Goal: Task Accomplishment & Management: Manage account settings

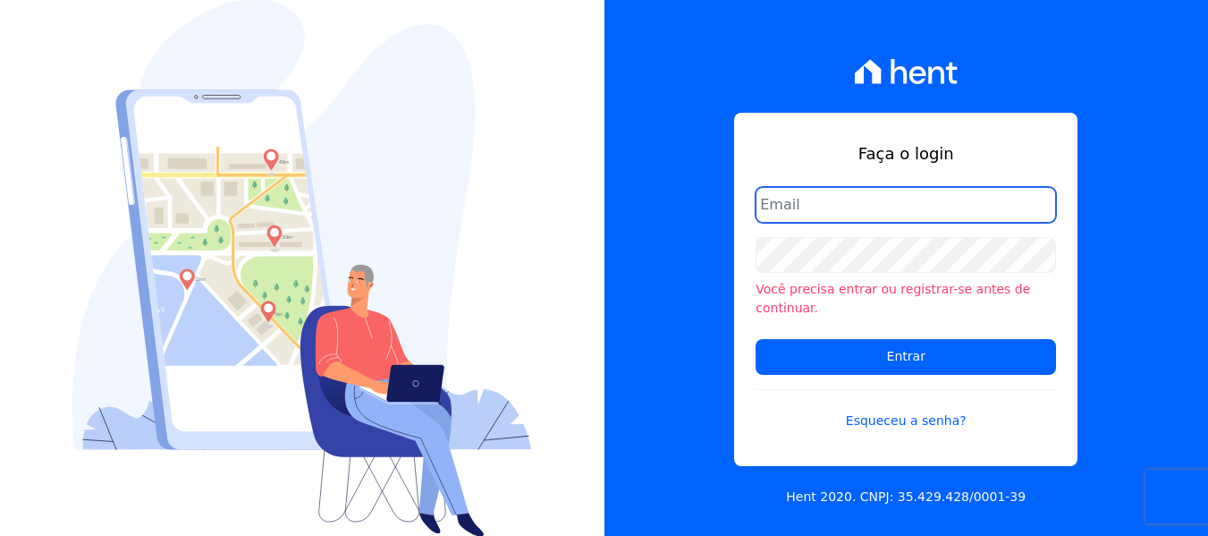
click at [849, 214] on input "email" at bounding box center [906, 205] width 300 height 36
type input "hellen@3pnegociosimobiliarios.com.br"
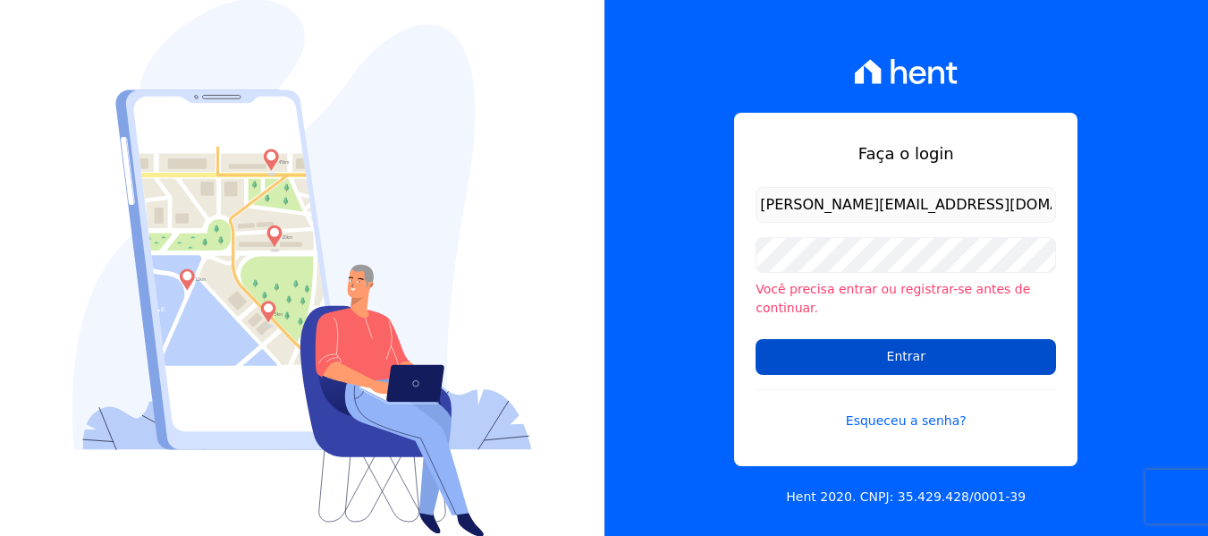
click at [854, 341] on input "Entrar" at bounding box center [906, 357] width 300 height 36
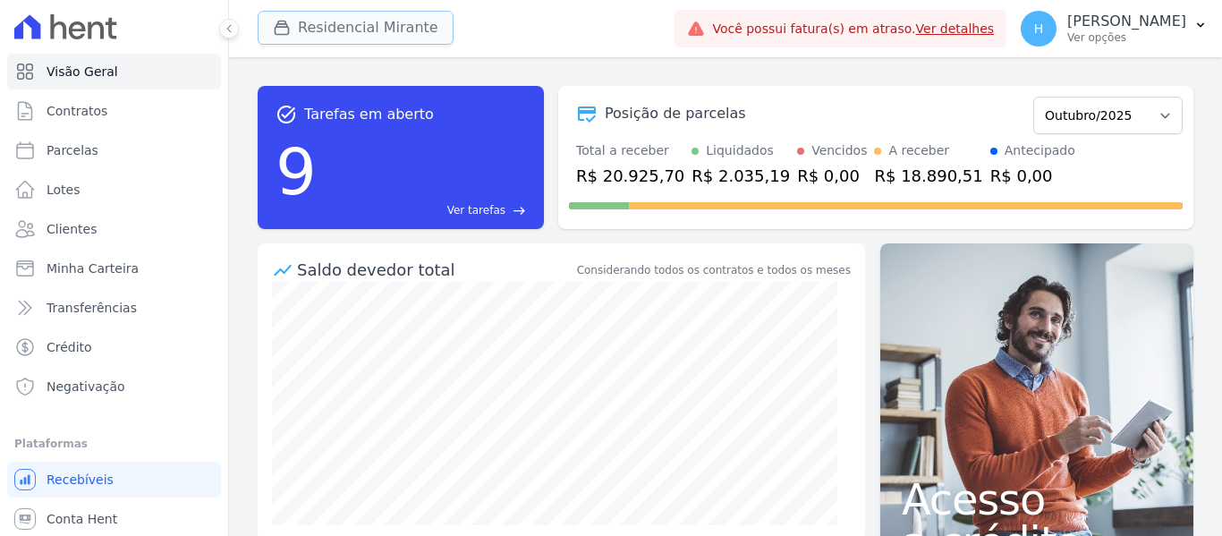
click at [401, 35] on button "Residencial Mirante" at bounding box center [356, 28] width 196 height 34
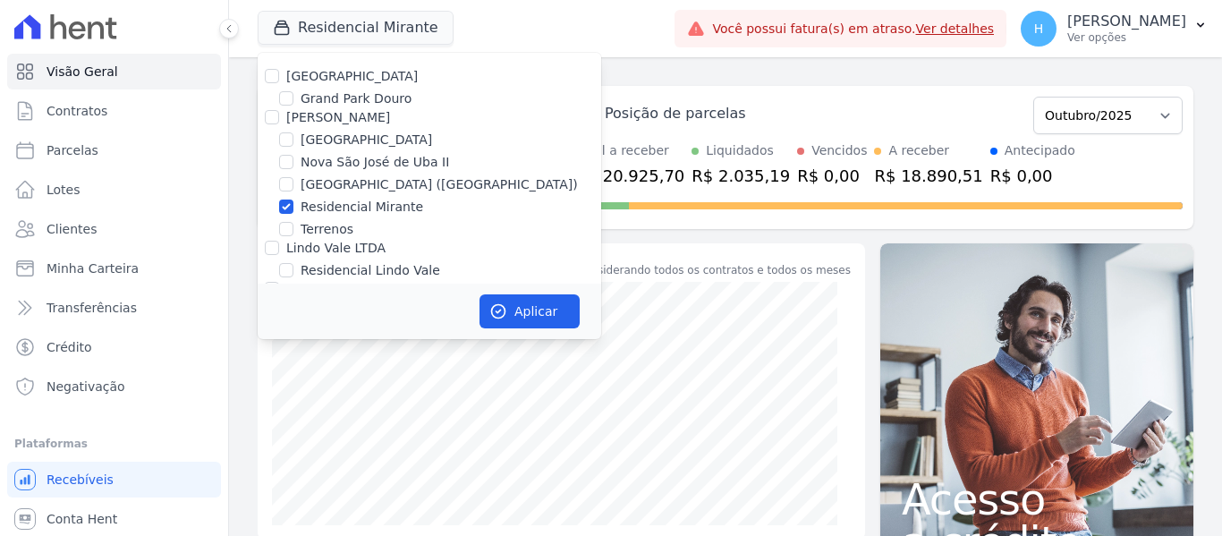
click at [297, 74] on label "[GEOGRAPHIC_DATA]" at bounding box center [351, 76] width 131 height 14
click at [279, 74] on input "[GEOGRAPHIC_DATA]" at bounding box center [272, 76] width 14 height 14
checkbox input "true"
click at [275, 112] on input "[PERSON_NAME]" at bounding box center [272, 117] width 14 height 14
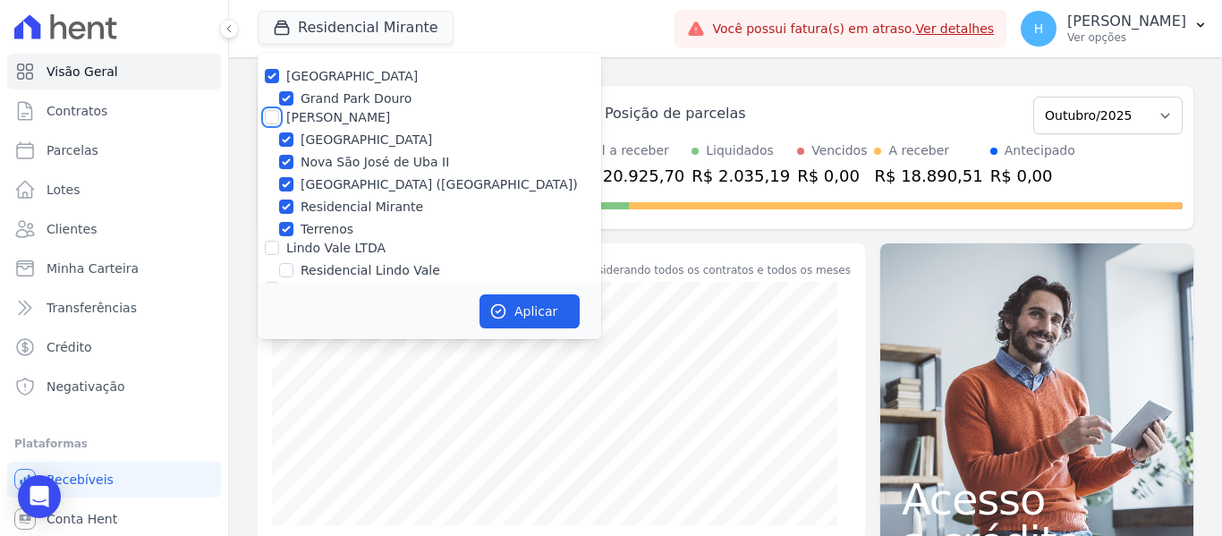
checkbox input "true"
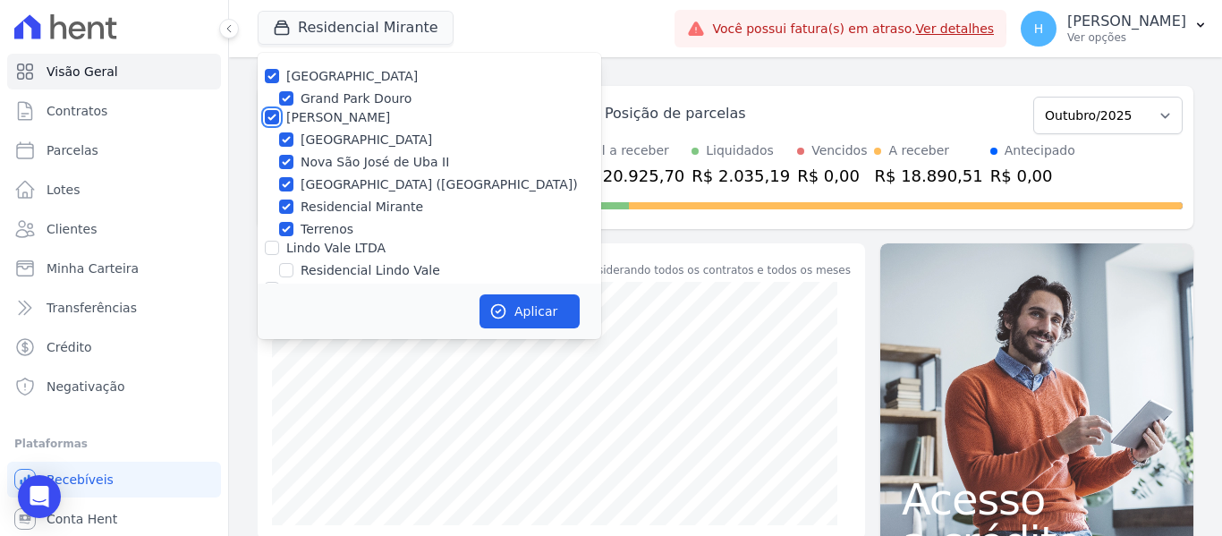
scroll to position [52, 0]
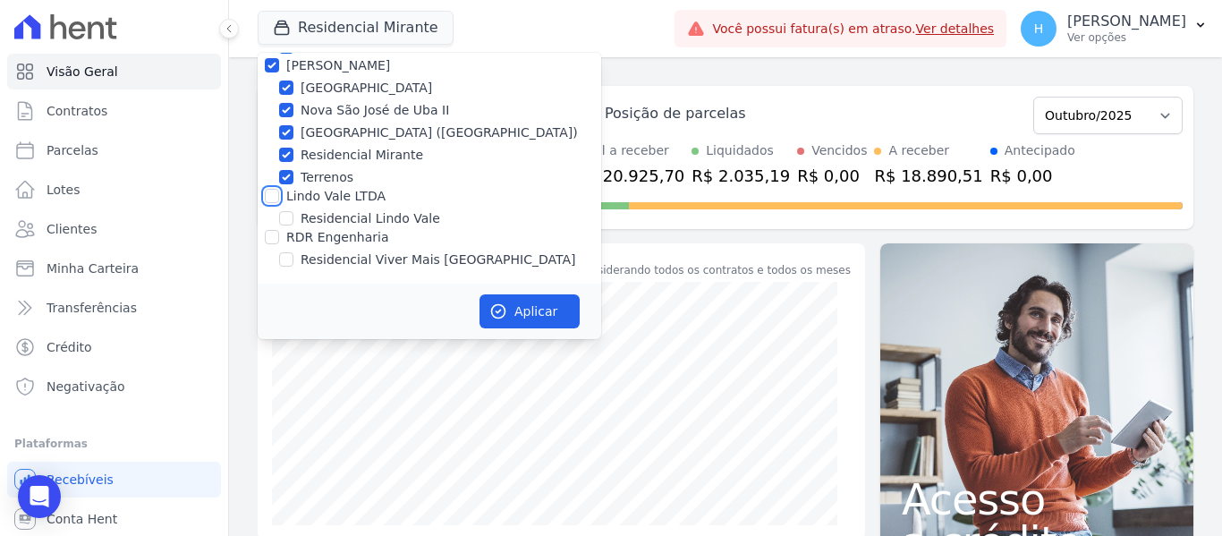
click at [277, 194] on input "Lindo Vale LTDA" at bounding box center [272, 196] width 14 height 14
checkbox input "true"
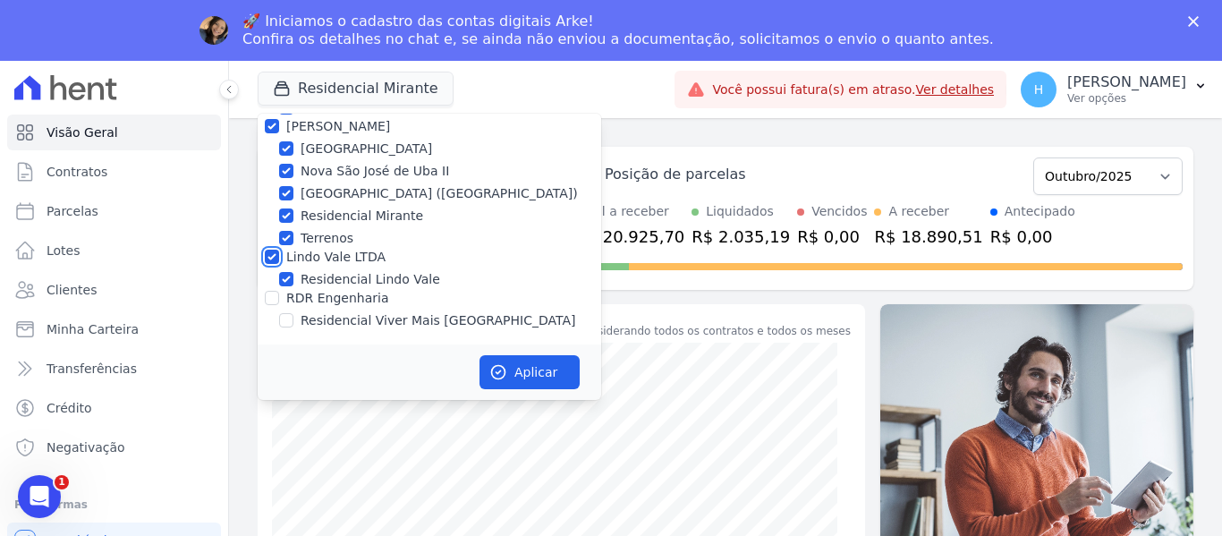
scroll to position [0, 0]
click at [267, 300] on input "RDR Engenharia" at bounding box center [272, 298] width 14 height 14
checkbox input "true"
click at [572, 370] on button "Aplicar" at bounding box center [529, 372] width 100 height 34
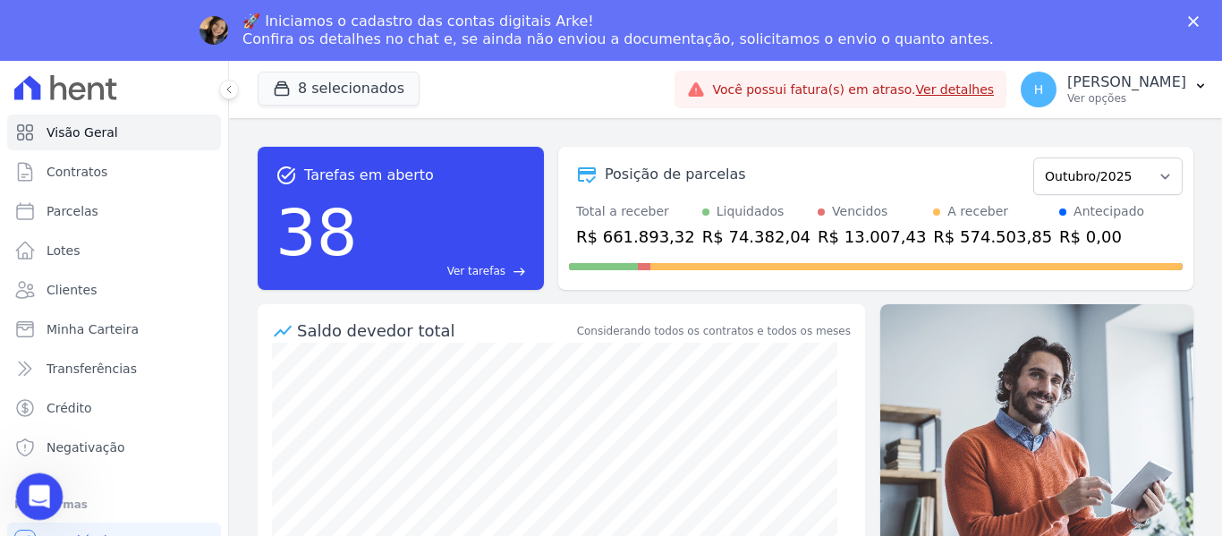
click at [41, 488] on icon "Abertura do Messenger da Intercom" at bounding box center [37, 494] width 30 height 30
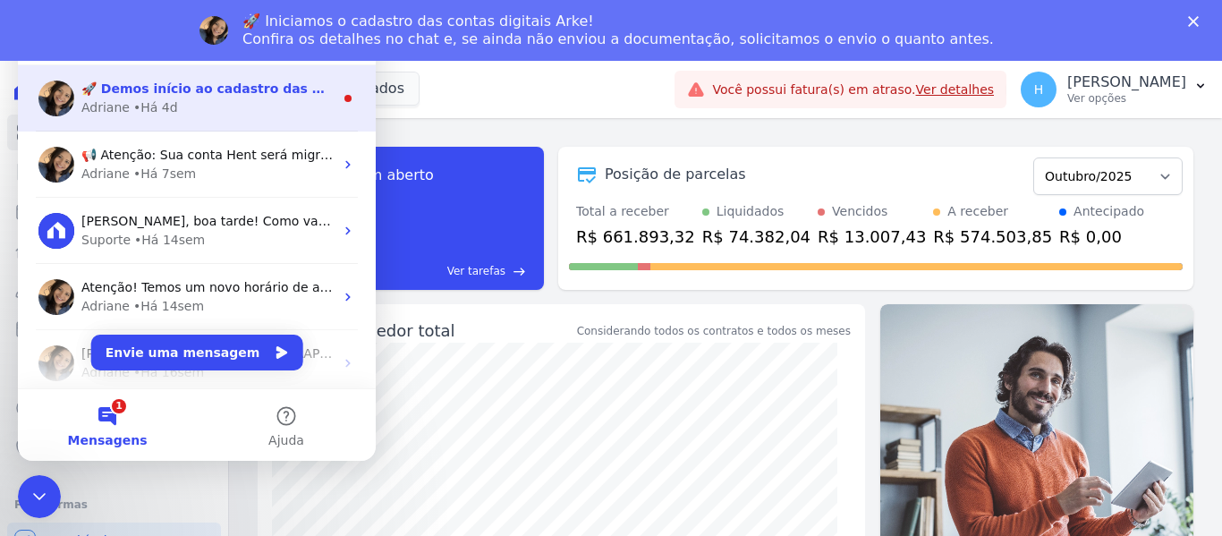
click at [232, 121] on div "🚀 Demos início ao cadastro das Contas Digitais Arke! Iniciamos a abertura para …" at bounding box center [197, 98] width 358 height 66
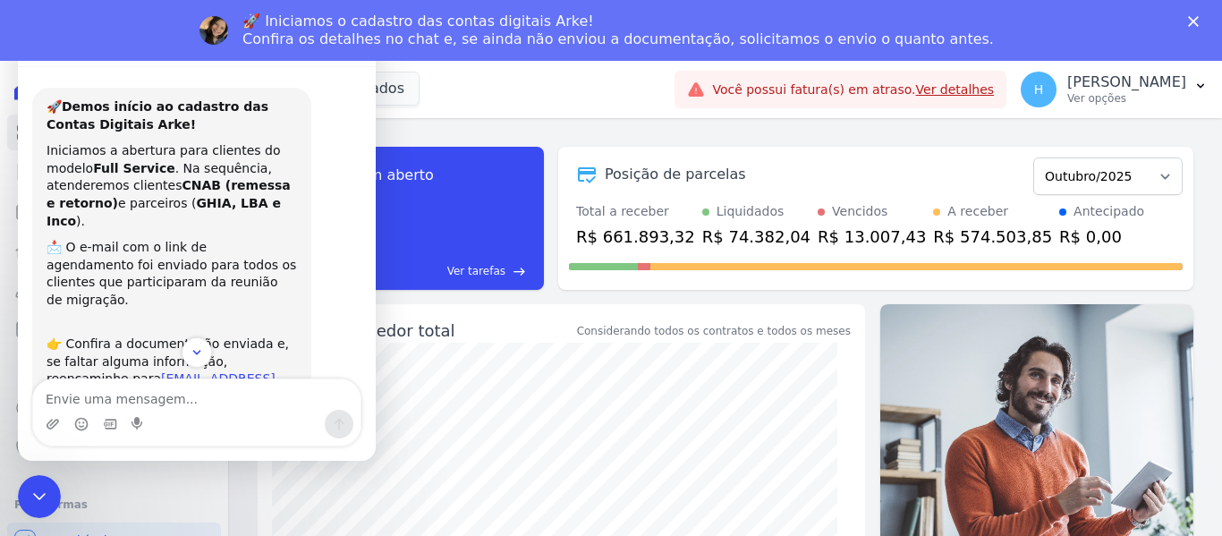
click at [473, 97] on div "8 selecionados [GEOGRAPHIC_DATA] [GEOGRAPHIC_DATA] JG Freitas [GEOGRAPHIC_DATA]…" at bounding box center [463, 89] width 410 height 59
click at [37, 483] on icon "Encerramento do Messenger da Intercom" at bounding box center [36, 493] width 21 height 21
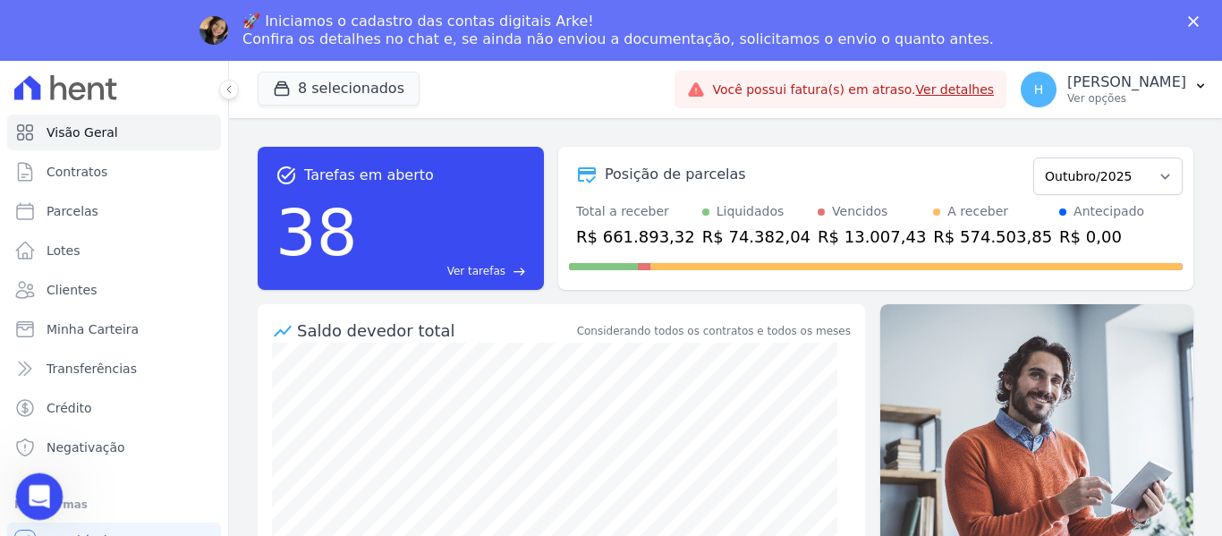
scroll to position [224, 0]
click at [47, 502] on div "Abertura do Messenger da Intercom" at bounding box center [36, 493] width 59 height 59
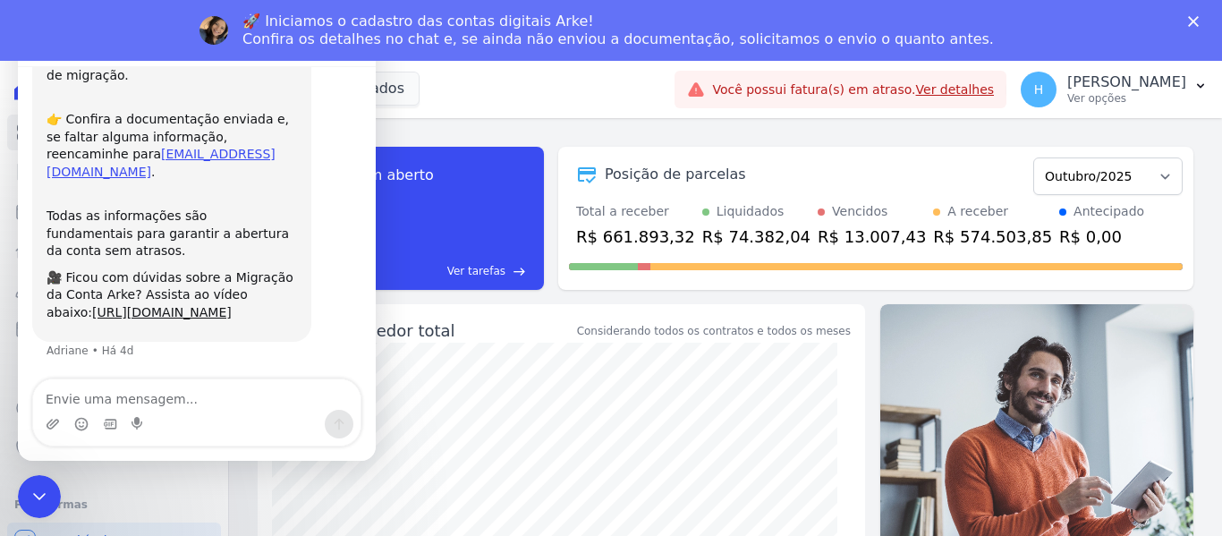
scroll to position [0, 0]
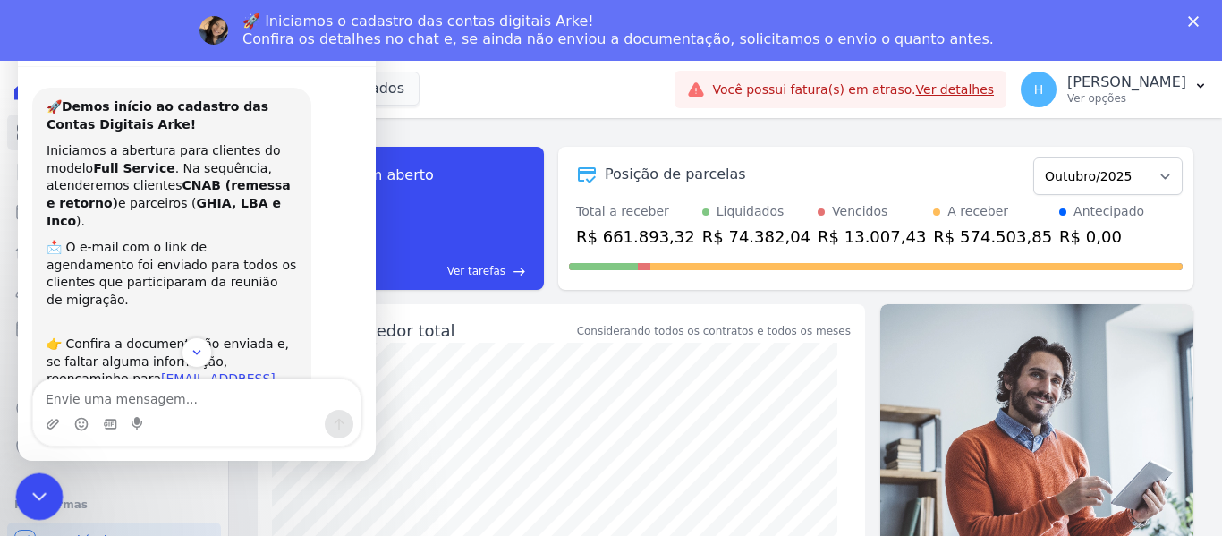
click at [39, 499] on icon "Encerramento do Messenger da Intercom" at bounding box center [36, 493] width 21 height 21
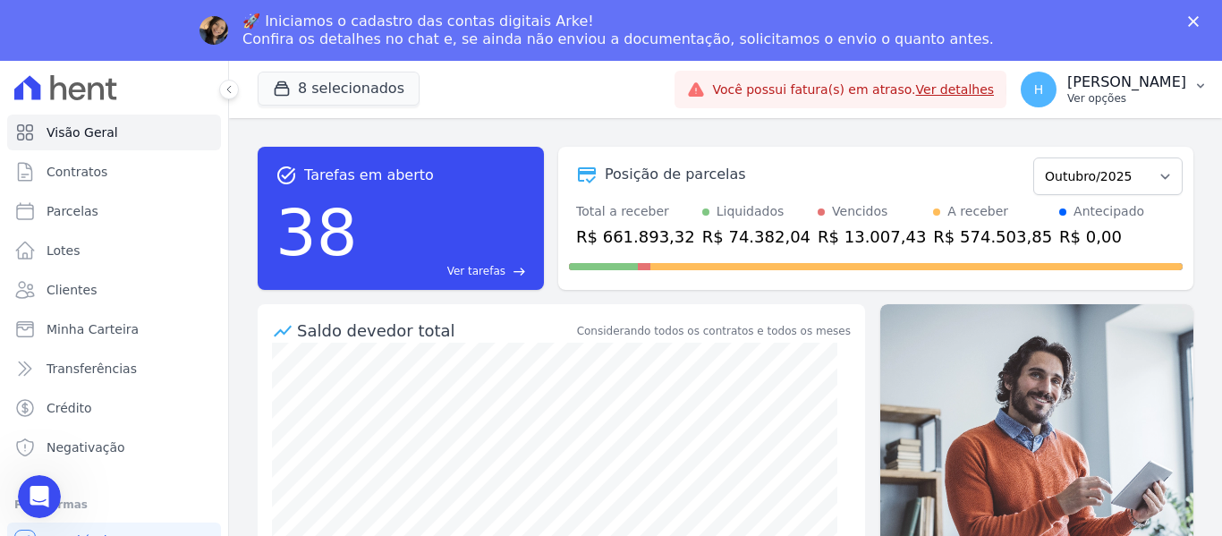
click at [1157, 97] on p "Ver opções" at bounding box center [1126, 98] width 119 height 14
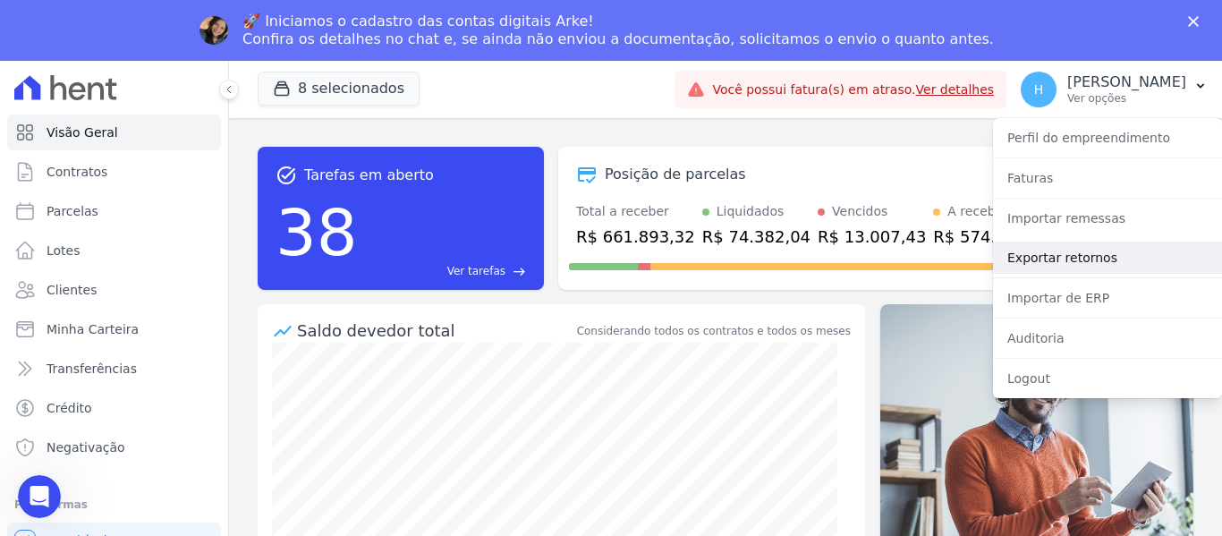
click at [1065, 248] on link "Exportar retornos" at bounding box center [1107, 257] width 229 height 32
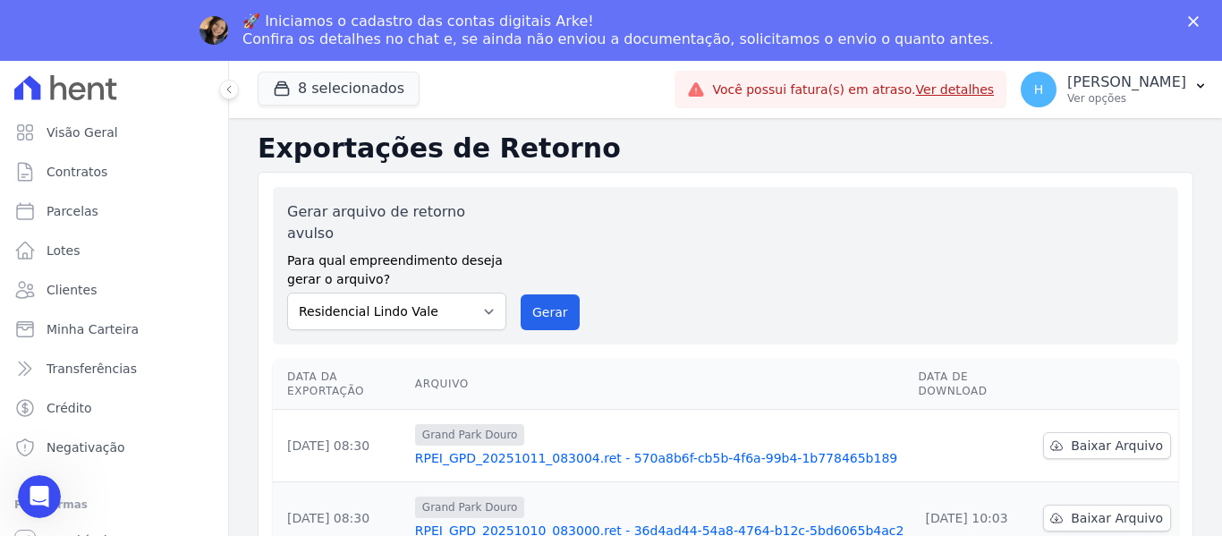
scroll to position [179, 0]
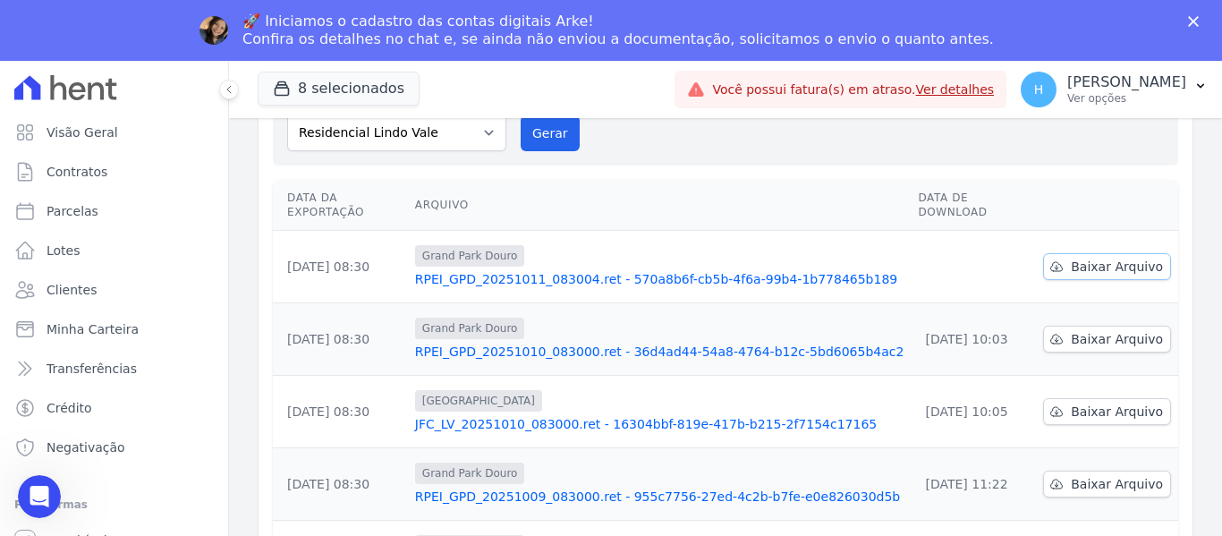
click at [1110, 258] on span "Baixar Arquivo" at bounding box center [1116, 267] width 92 height 18
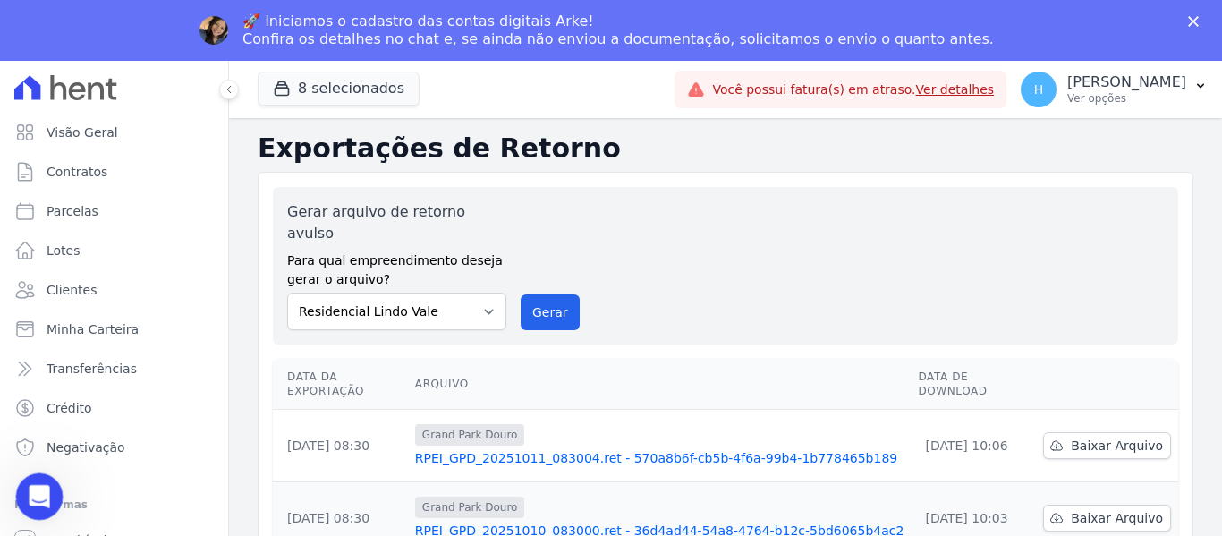
click at [39, 484] on icon "Abertura do Messenger da Intercom" at bounding box center [37, 494] width 30 height 30
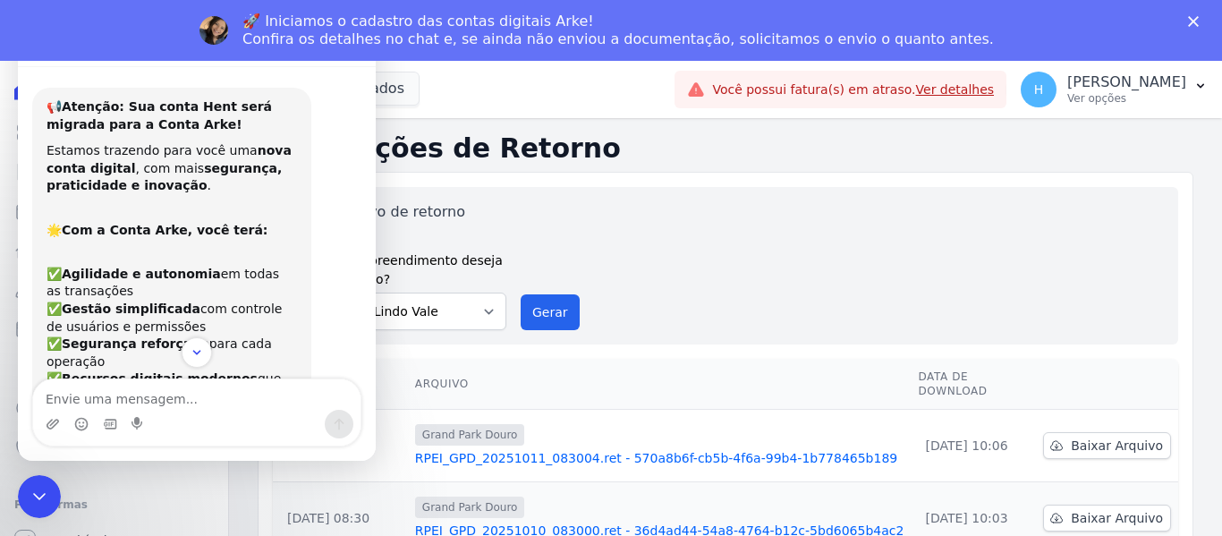
scroll to position [338, 0]
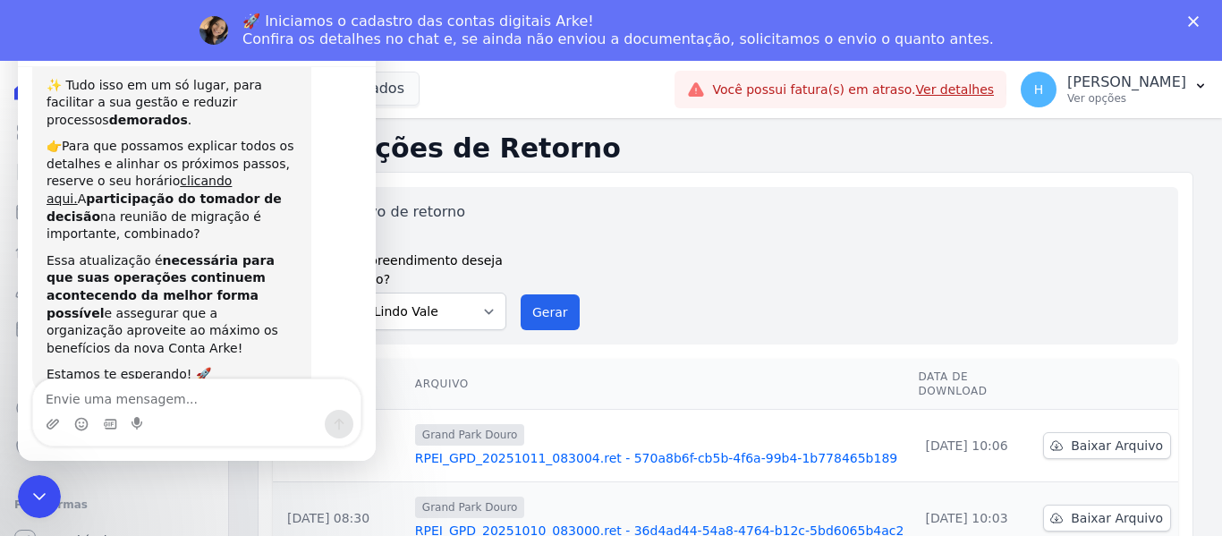
click at [702, 138] on h2 "Exportações de Retorno" at bounding box center [725, 148] width 935 height 32
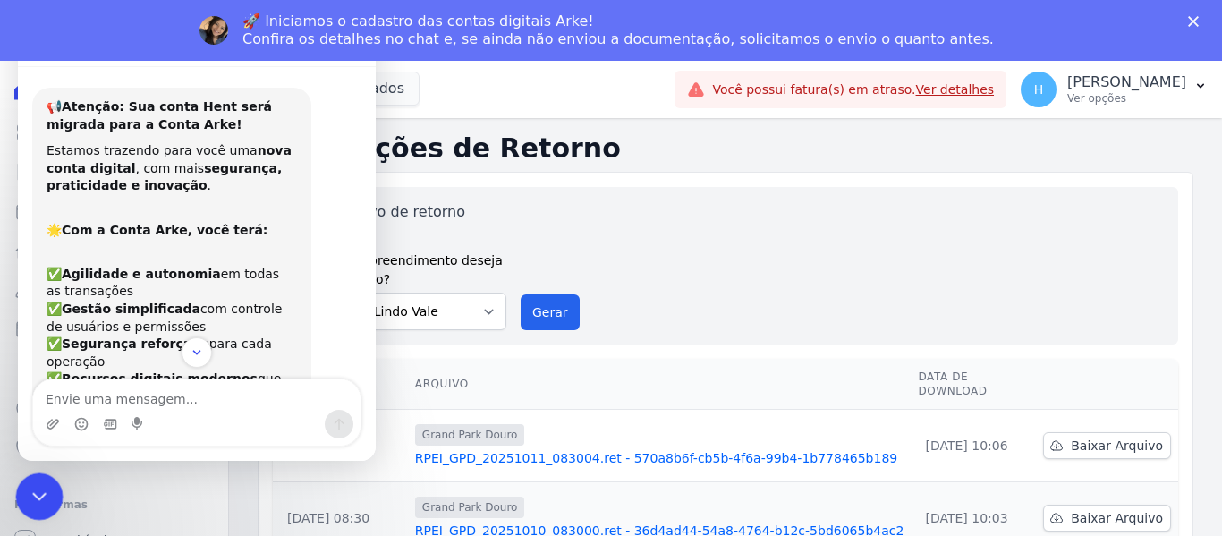
click at [40, 494] on icon "Encerramento do Messenger da Intercom" at bounding box center [36, 493] width 21 height 21
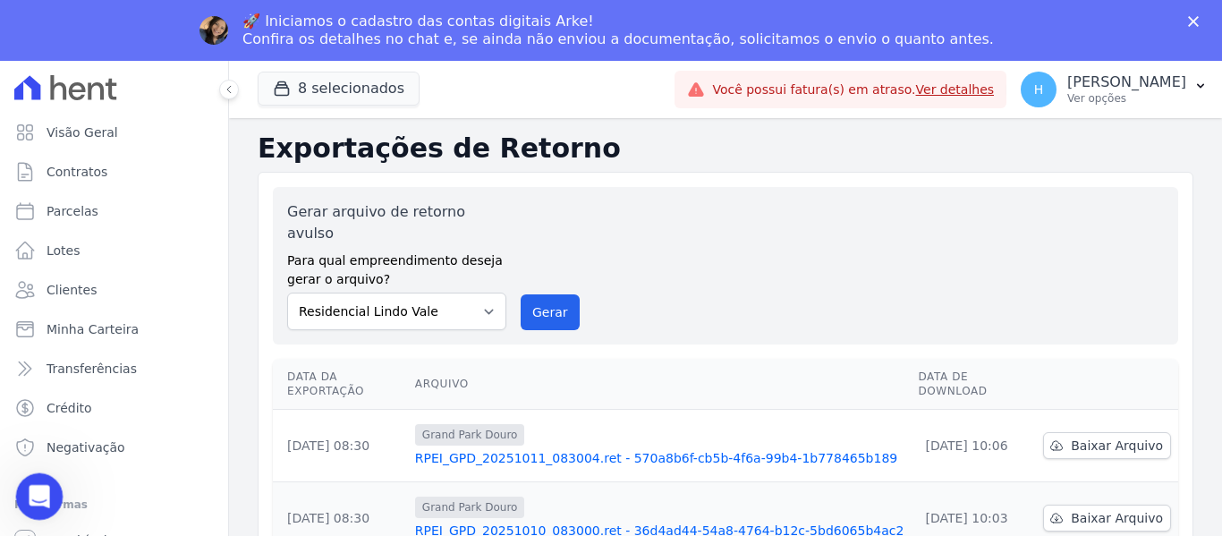
scroll to position [338, 0]
click at [44, 491] on icon "Abertura do Messenger da Intercom" at bounding box center [37, 494] width 30 height 30
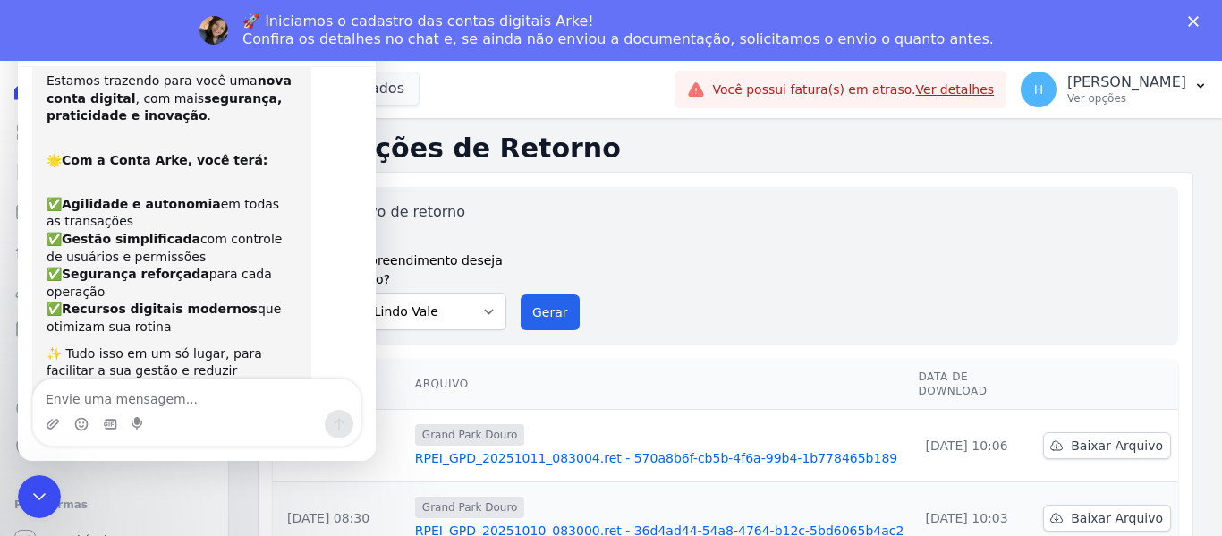
scroll to position [0, 0]
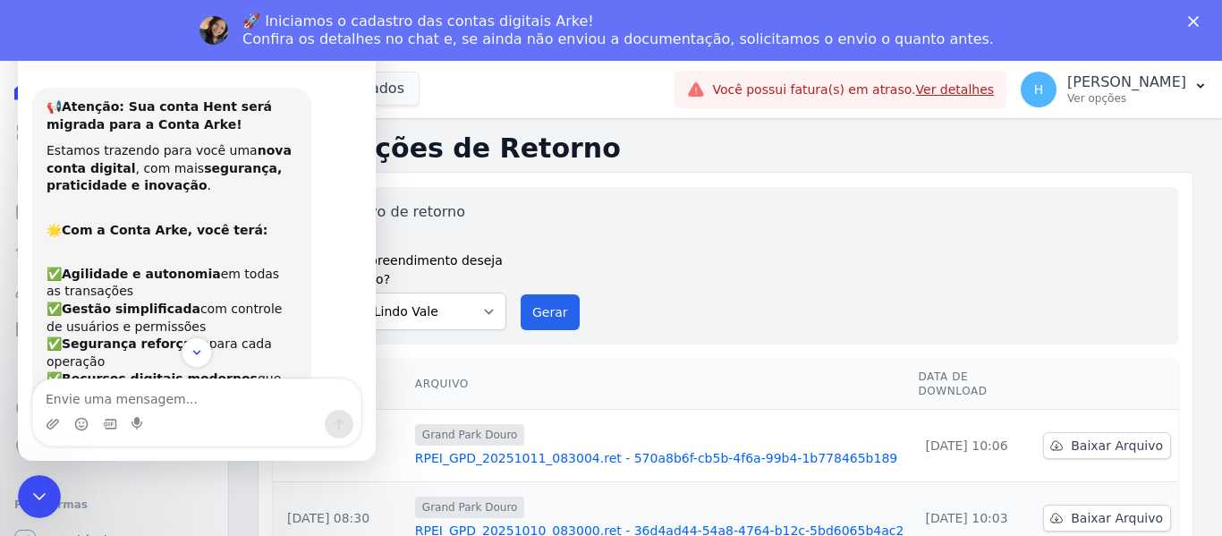
click at [361, 14] on div "🚀 Iniciamos o cadastro das contas digitais Arke! Confira os detalhes no chat e,…" at bounding box center [617, 31] width 751 height 36
click at [383, 30] on div "🚀 Iniciamos o cadastro das contas digitais Arke! Confira os detalhes no chat e,…" at bounding box center [617, 31] width 751 height 36
click at [586, 32] on div "🚀 Iniciamos o cadastro das contas digitais Arke! Confira os detalhes no chat e,…" at bounding box center [617, 31] width 751 height 36
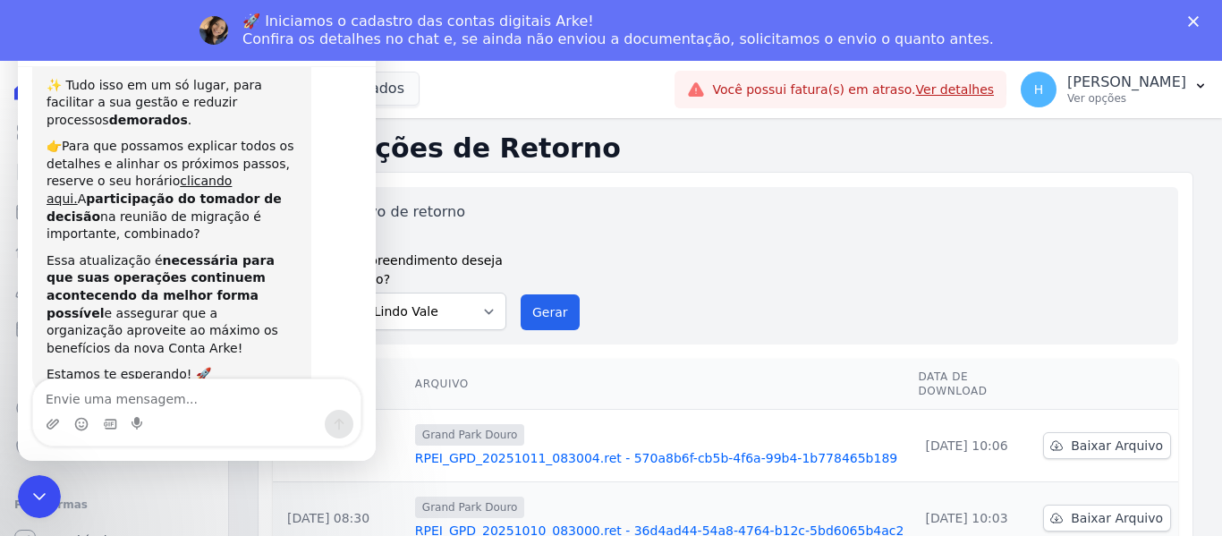
click at [290, 252] on div "Essa atualização é necessária para que suas operações continuem acontecendo da …" at bounding box center [171, 305] width 250 height 106
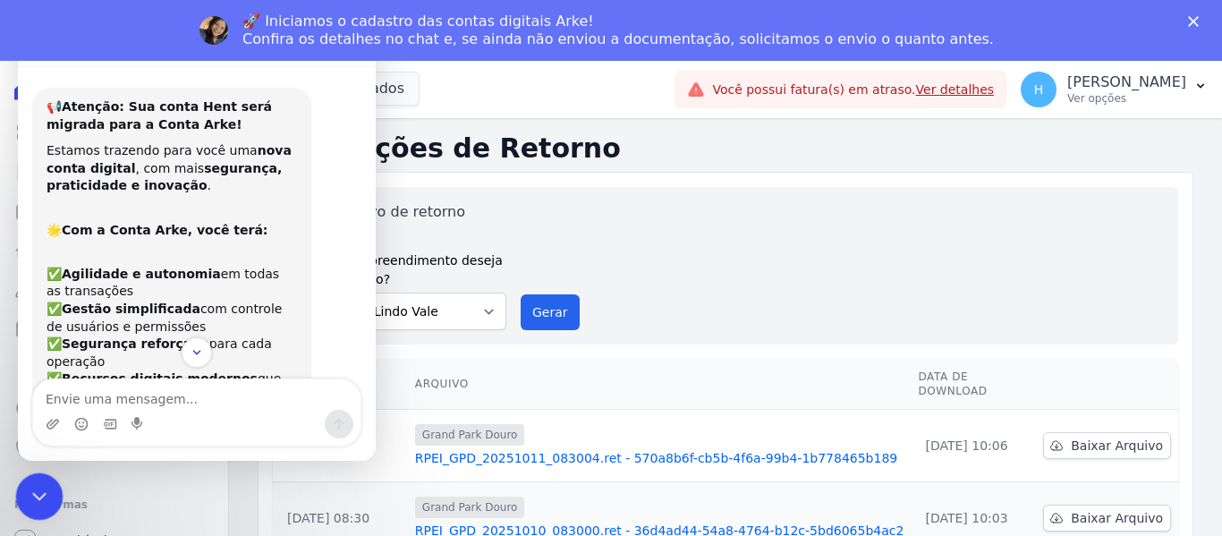
click at [17, 501] on div "Encerramento do Messenger da Intercom" at bounding box center [36, 493] width 43 height 43
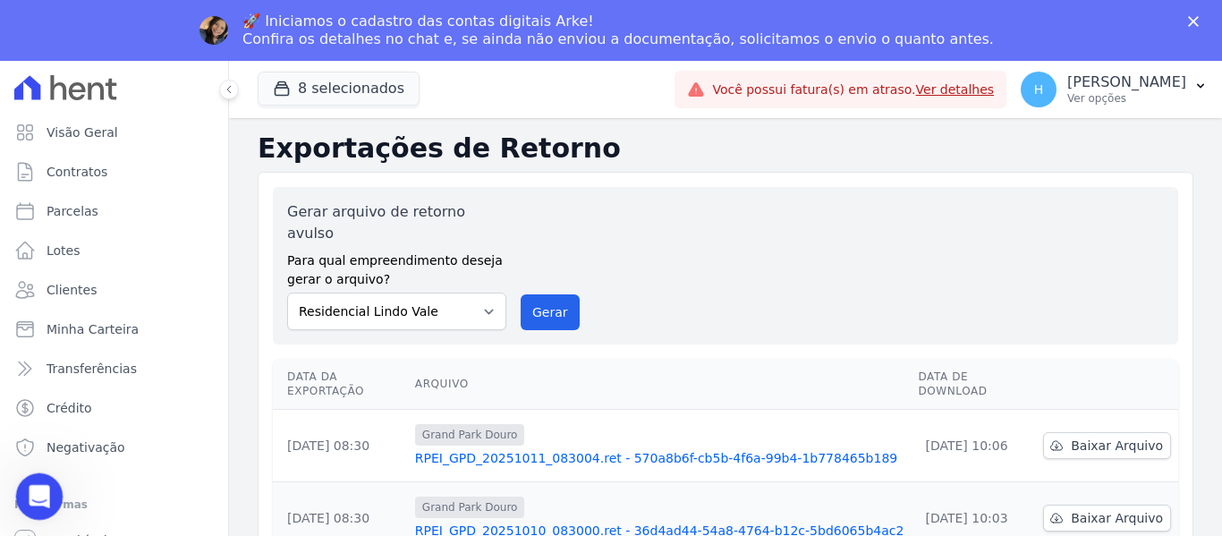
click at [28, 505] on div "Abertura do Messenger da Intercom" at bounding box center [36, 493] width 59 height 59
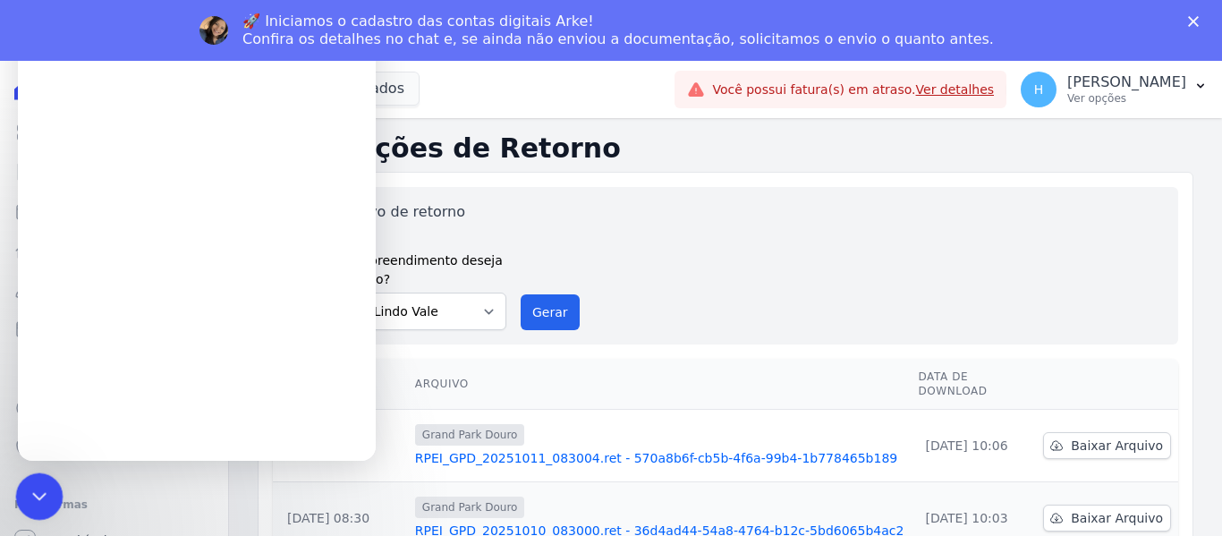
click at [28, 506] on div "Encerramento do Messenger da Intercom" at bounding box center [36, 493] width 43 height 43
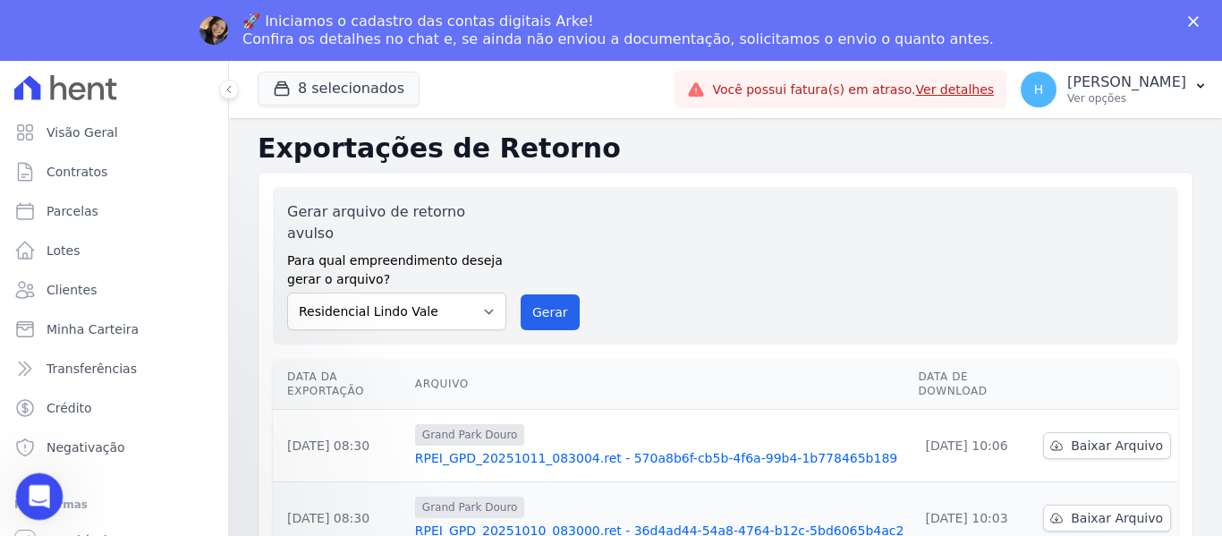
scroll to position [338, 0]
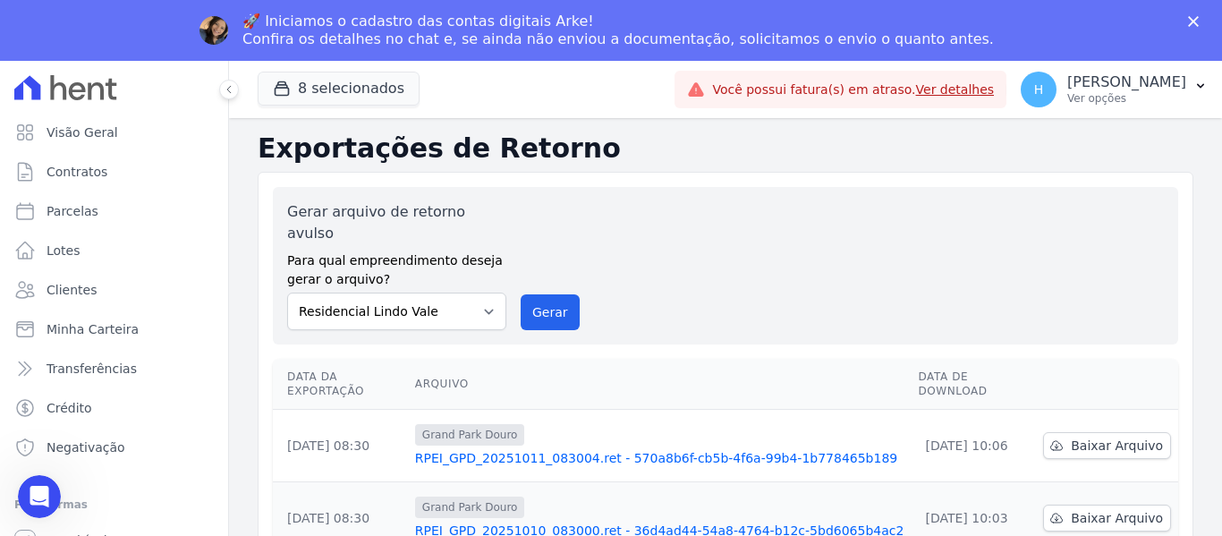
click at [228, 33] on img "Messenger da Intercom" at bounding box center [213, 30] width 29 height 29
click at [228, 34] on img "Messenger da Intercom" at bounding box center [213, 30] width 29 height 29
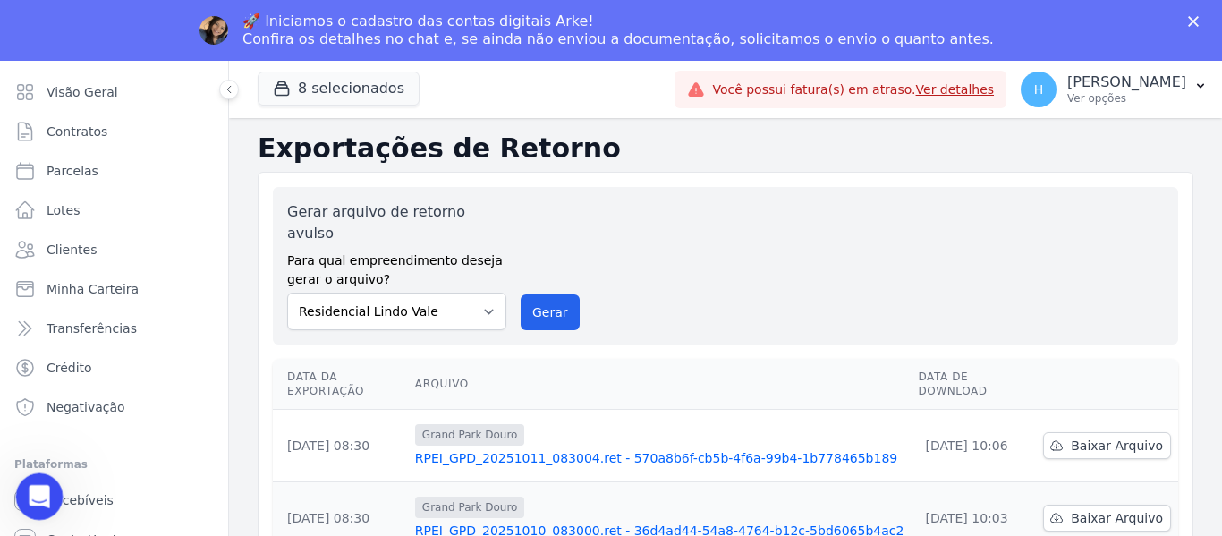
click at [30, 495] on icon "Abertura do Messenger da Intercom" at bounding box center [37, 494] width 30 height 30
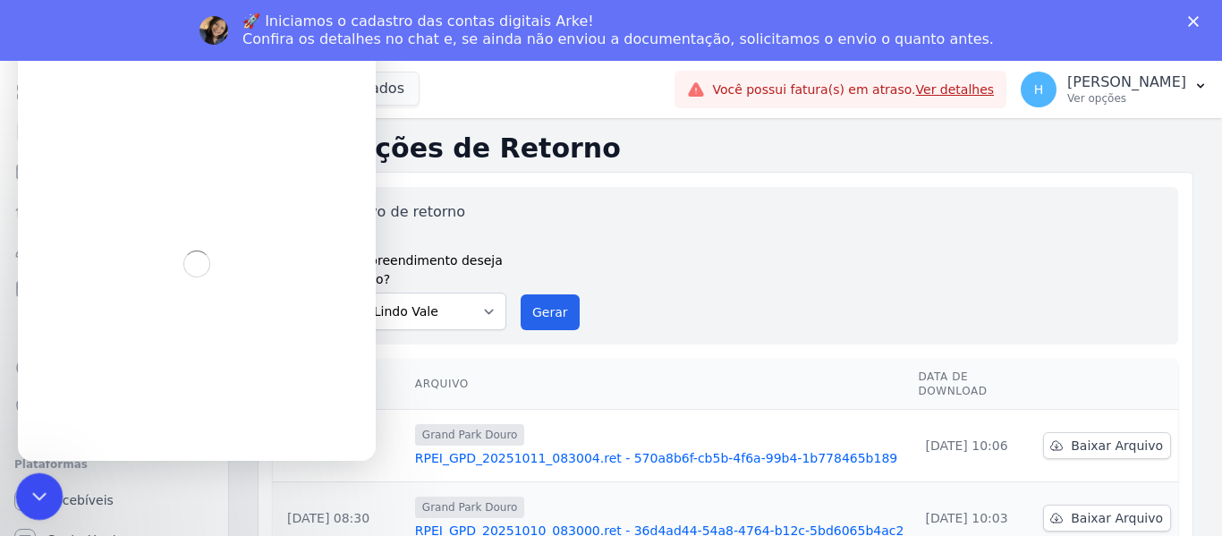
click at [30, 495] on icon "Encerramento do Messenger da Intercom" at bounding box center [36, 493] width 21 height 21
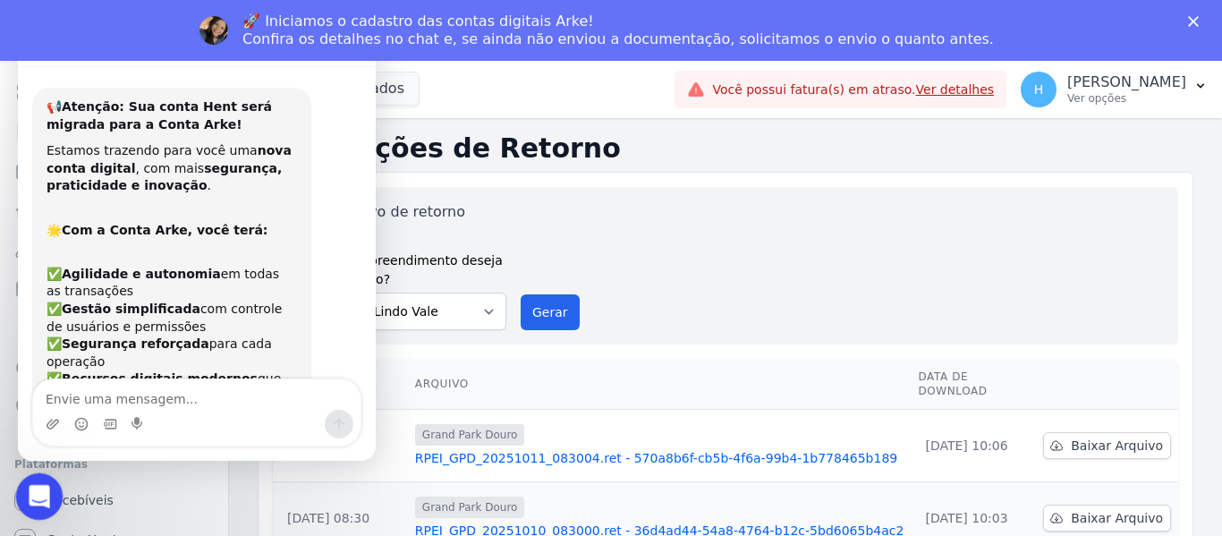
scroll to position [338, 0]
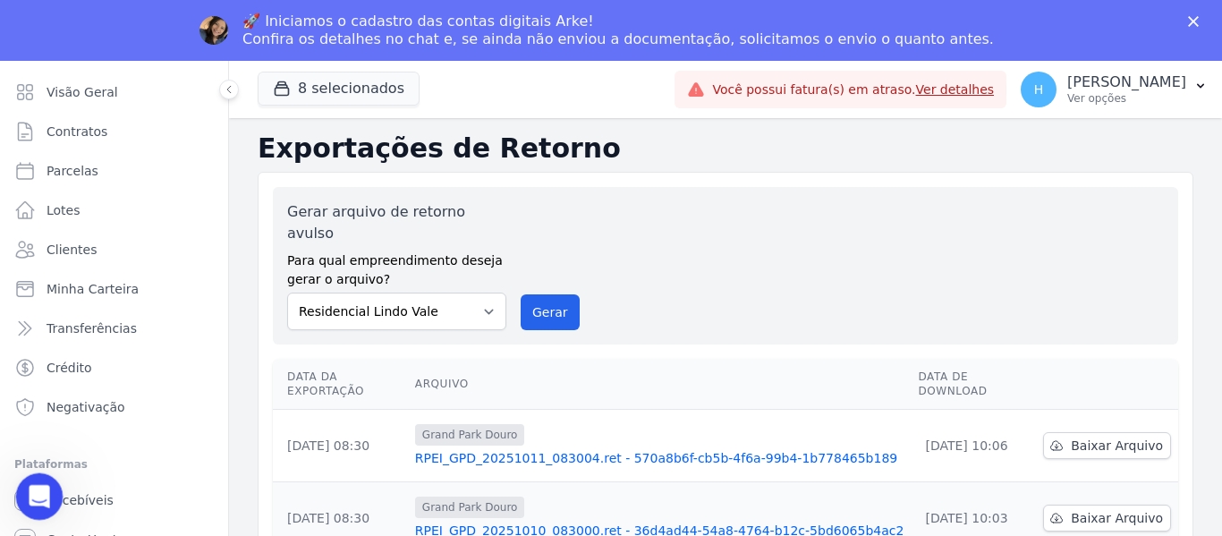
click at [30, 495] on icon "Abertura do Messenger da Intercom" at bounding box center [37, 494] width 30 height 30
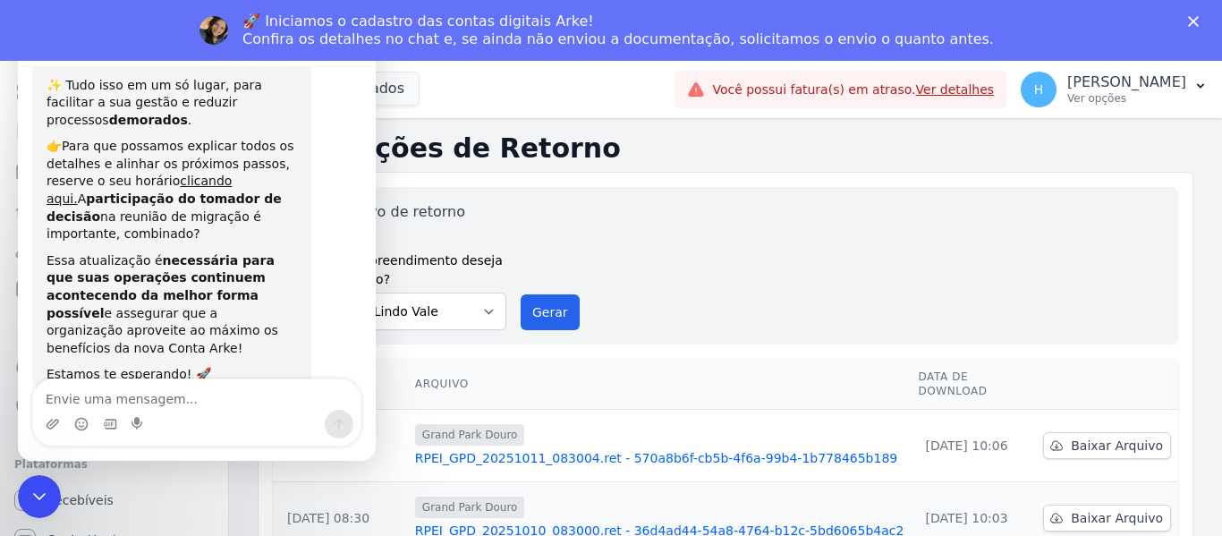
scroll to position [0, 0]
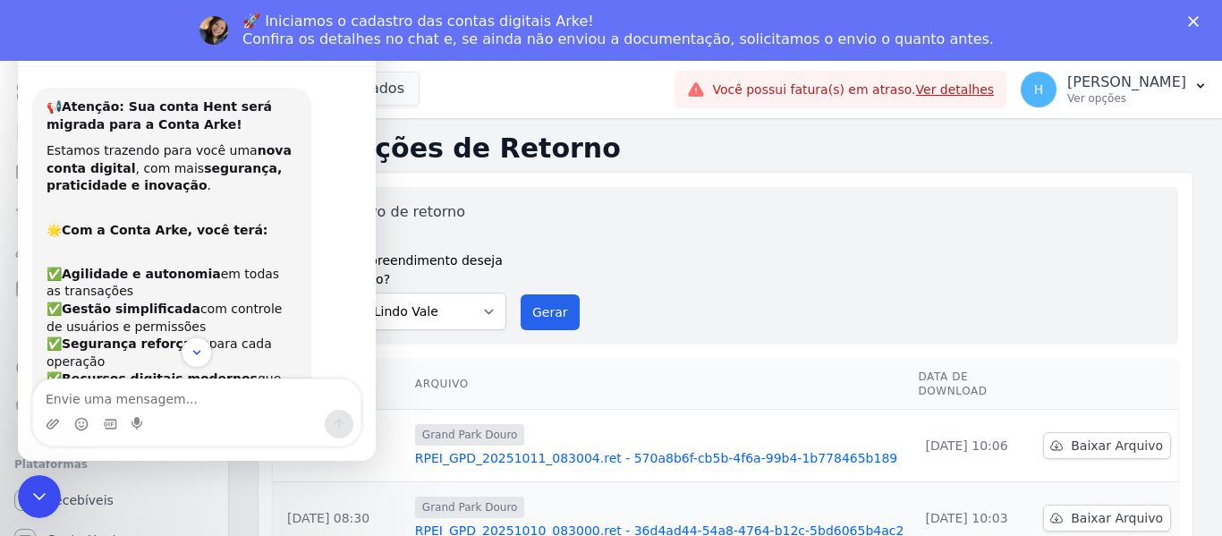
click at [348, 131] on div "📢 Atenção: Sua conta Hent será migrada para a Conta Arke! Estamos trazendo para…" at bounding box center [196, 430] width 329 height 684
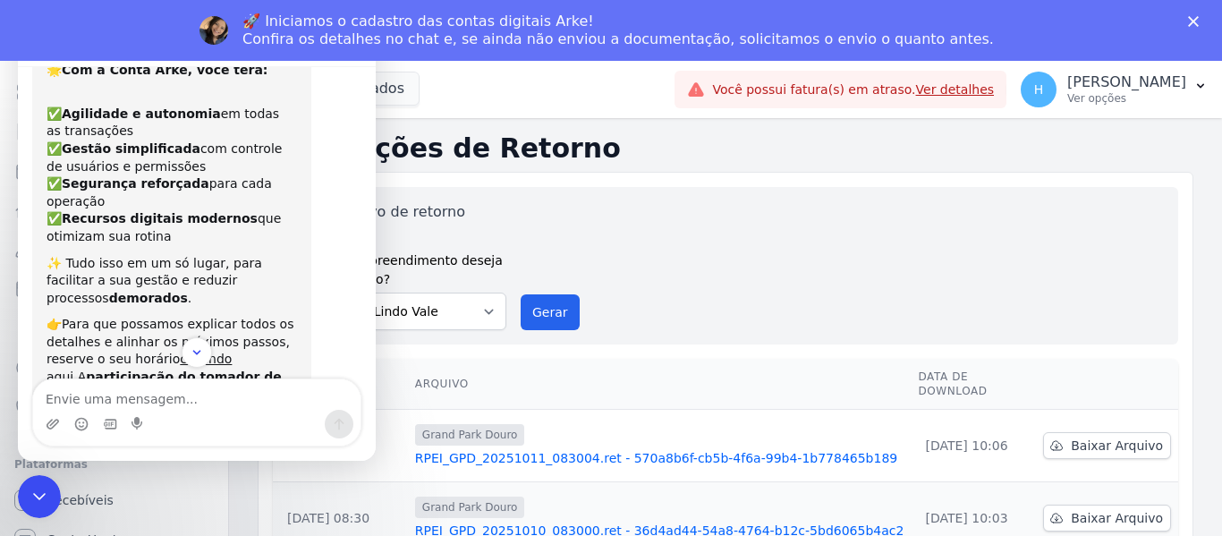
scroll to position [338, 0]
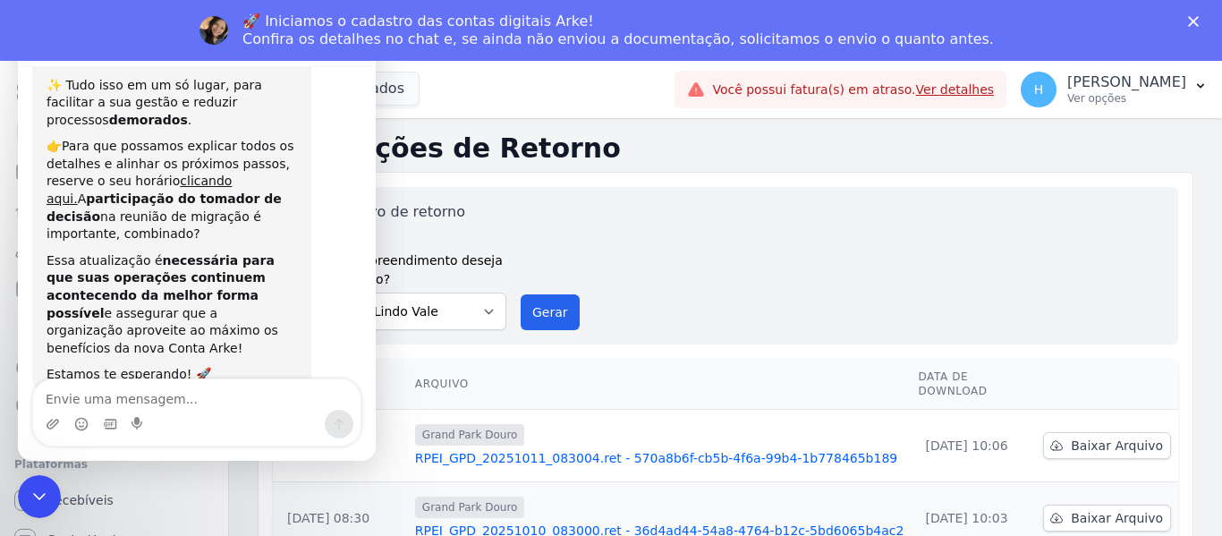
click at [197, 361] on div "📢 Atenção: Sua conta Hent será migrada para a Conta Arke! Estamos trazendo para…" at bounding box center [196, 92] width 329 height 684
click at [278, 435] on div "Messenger da Intercom" at bounding box center [196, 424] width 327 height 29
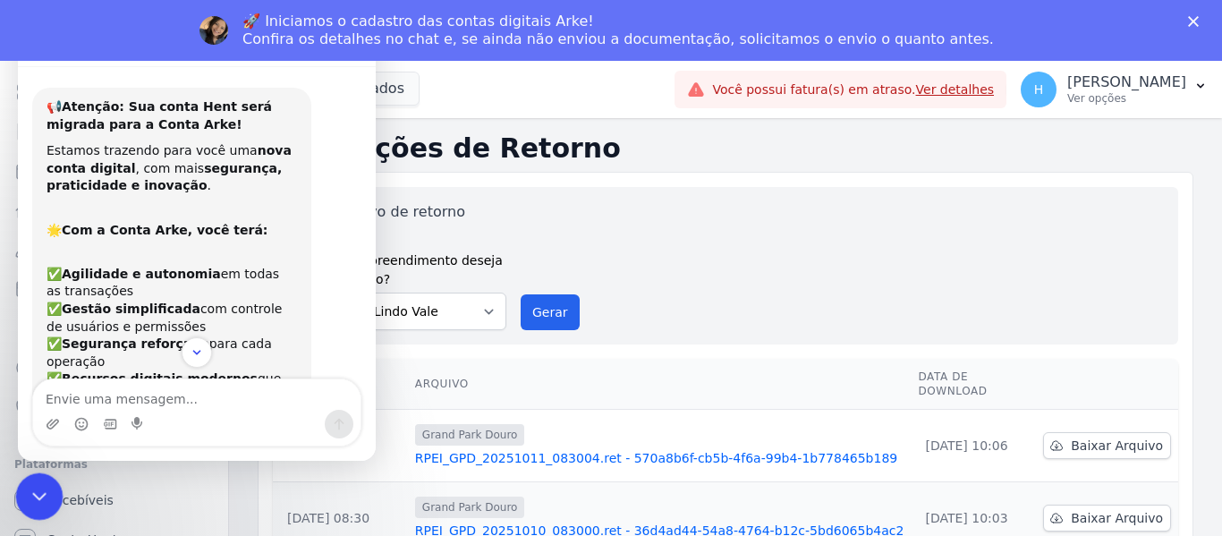
click at [39, 490] on icon "Encerramento do Messenger da Intercom" at bounding box center [36, 493] width 21 height 21
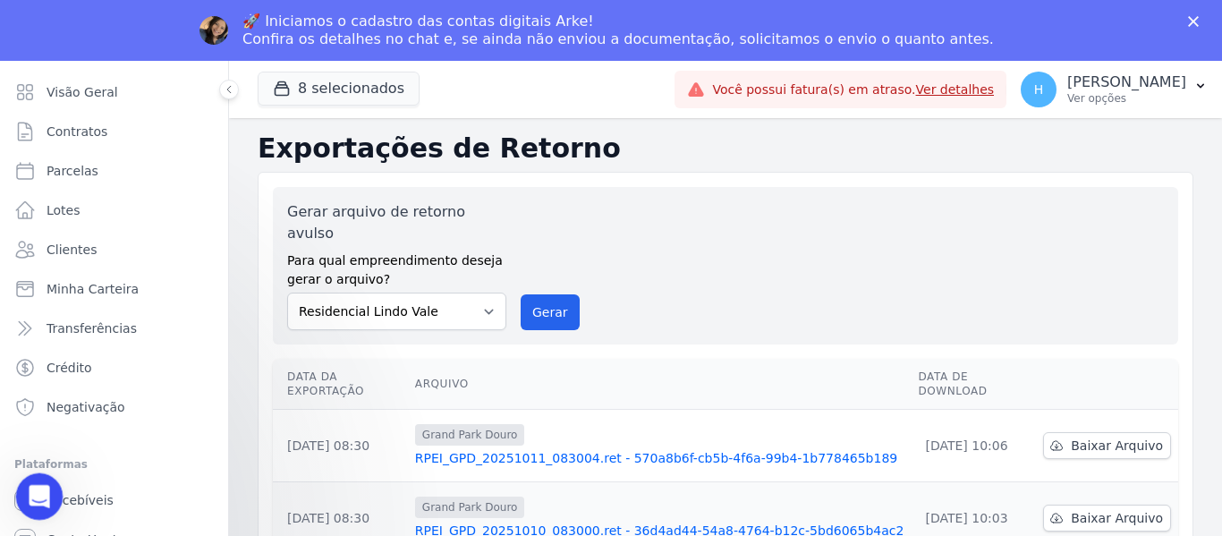
click at [39, 490] on icon "Abertura do Messenger da Intercom" at bounding box center [37, 494] width 30 height 30
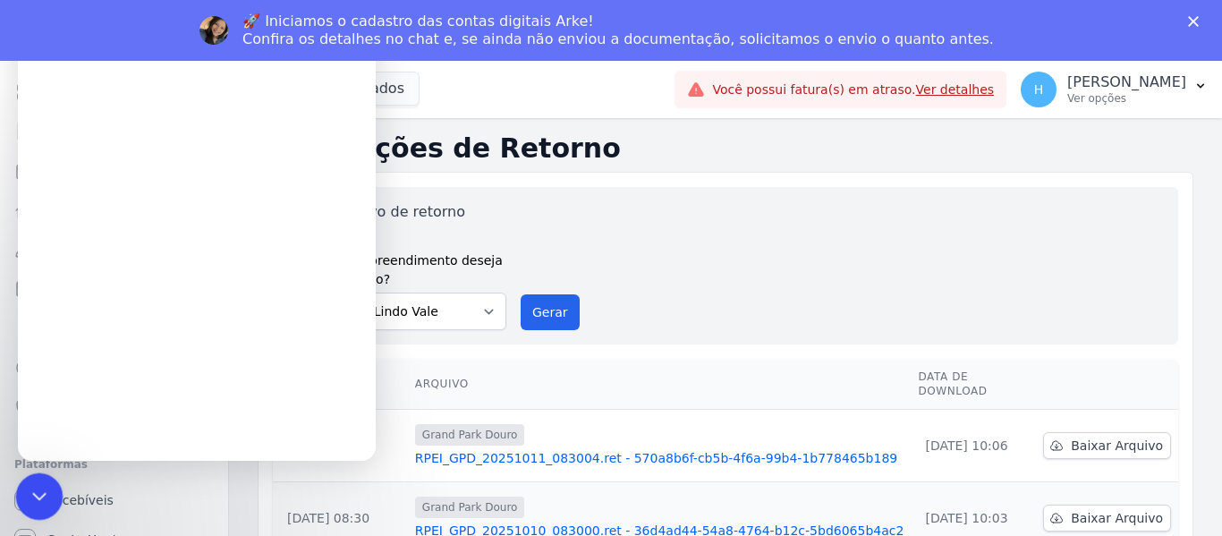
click at [39, 489] on icon "Encerramento do Messenger da Intercom" at bounding box center [36, 493] width 21 height 21
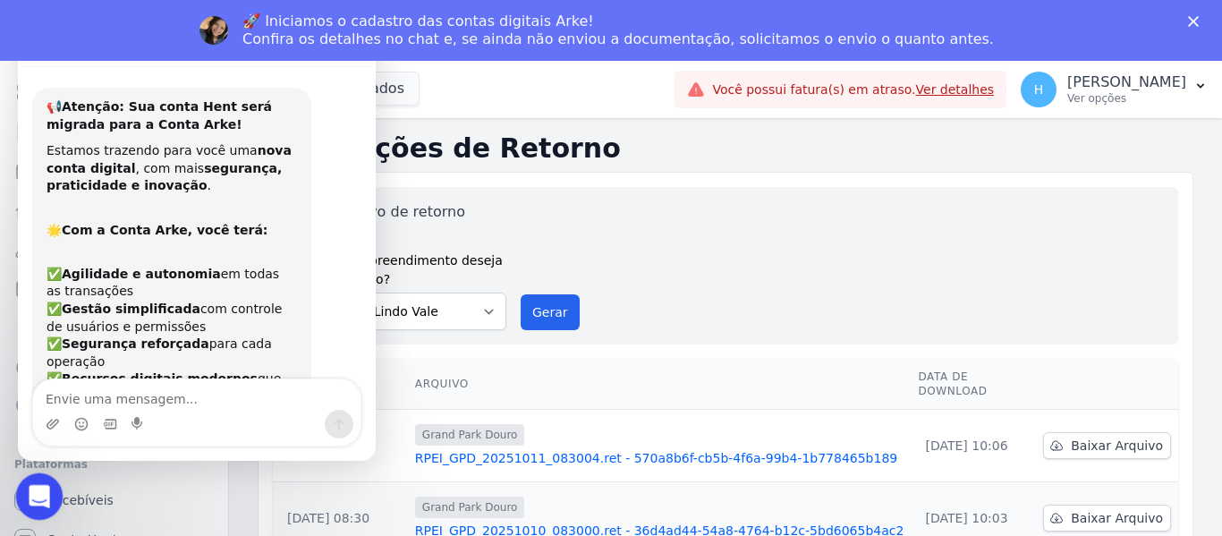
scroll to position [338, 0]
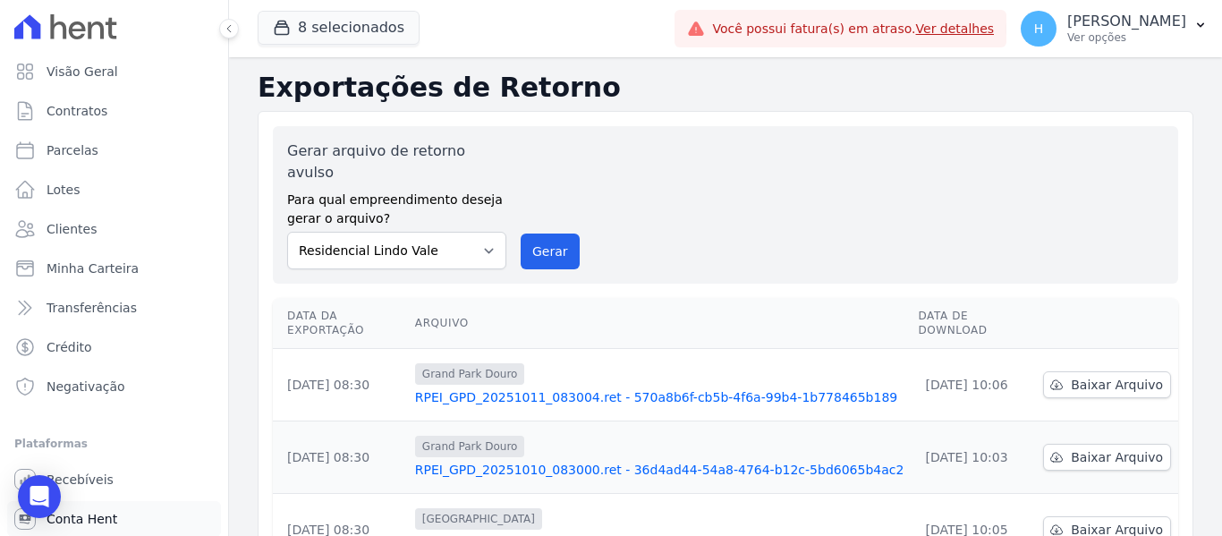
click at [46, 502] on icon "Open Intercom Messenger" at bounding box center [39, 496] width 19 height 21
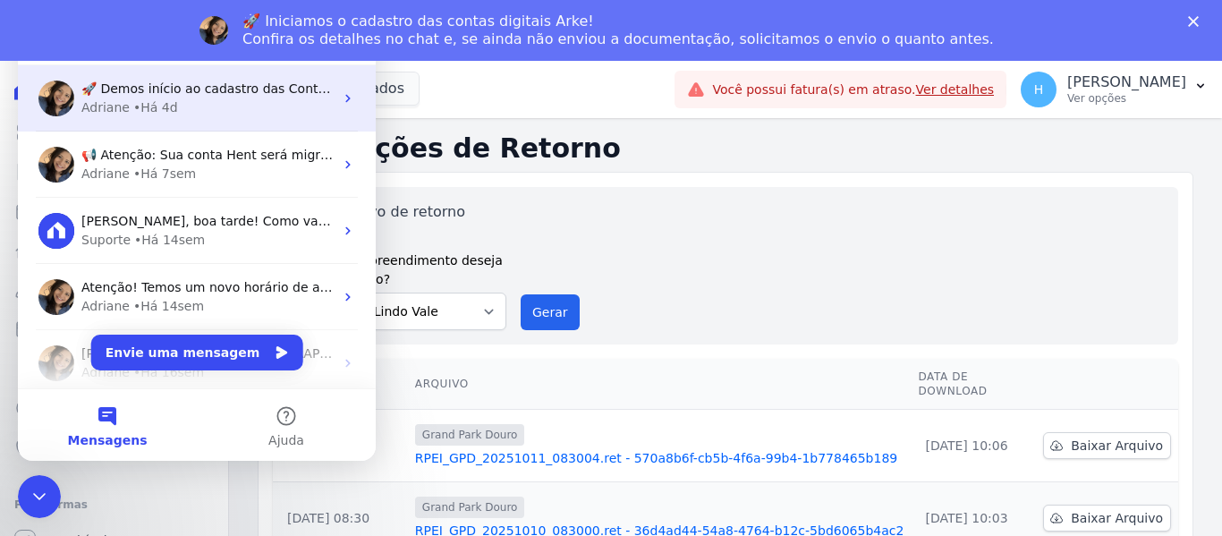
click at [206, 102] on div "Adriane • Há 4d" at bounding box center [207, 107] width 252 height 19
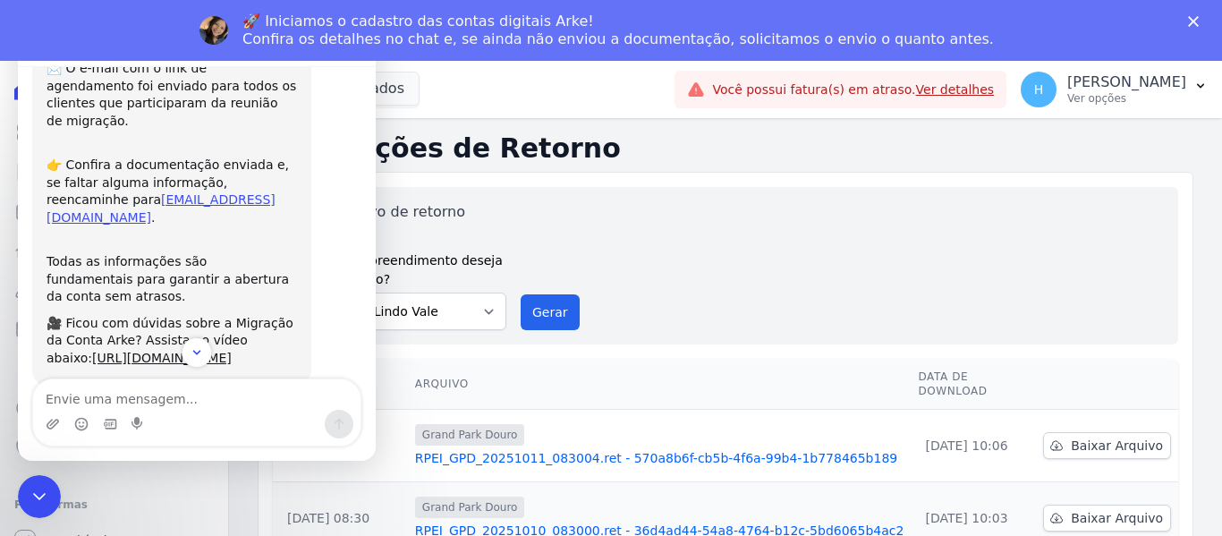
scroll to position [224, 0]
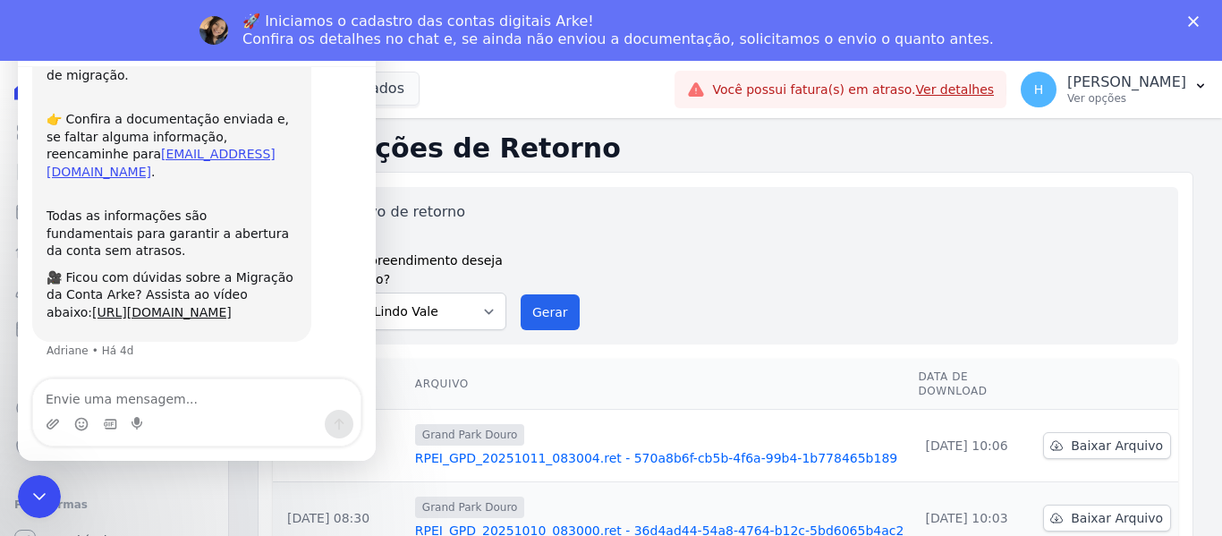
click at [478, 93] on div "8 selecionados [GEOGRAPHIC_DATA] [GEOGRAPHIC_DATA] JG Freitas [GEOGRAPHIC_DATA]…" at bounding box center [463, 89] width 410 height 59
click at [44, 483] on div "Encerramento do Messenger da Intercom" at bounding box center [36, 493] width 43 height 43
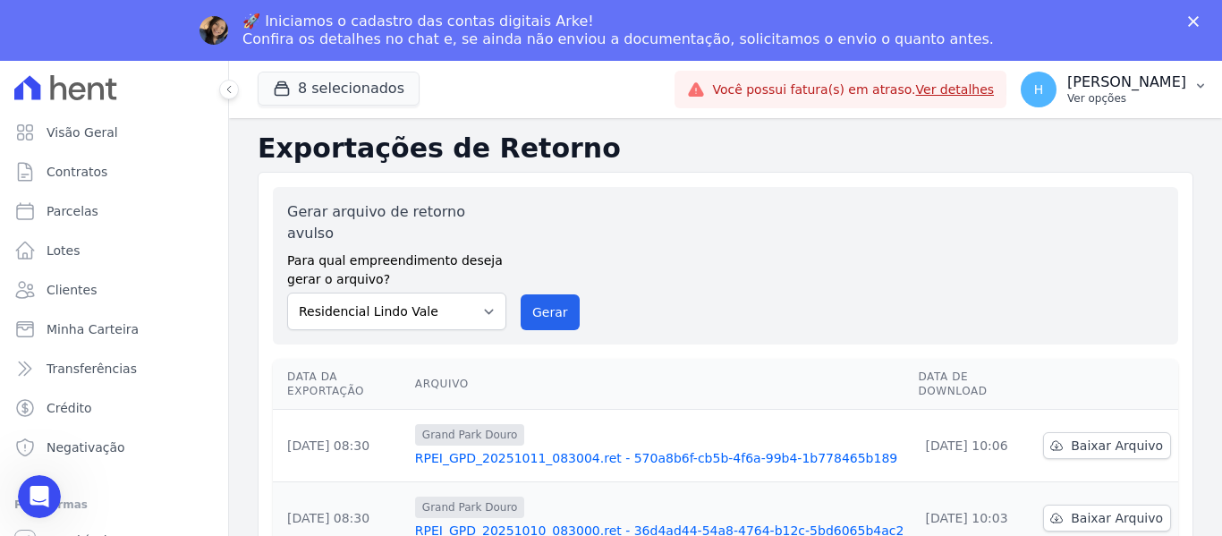
click at [1207, 82] on button "H Hellen Vilaça Ver opções" at bounding box center [1114, 89] width 216 height 50
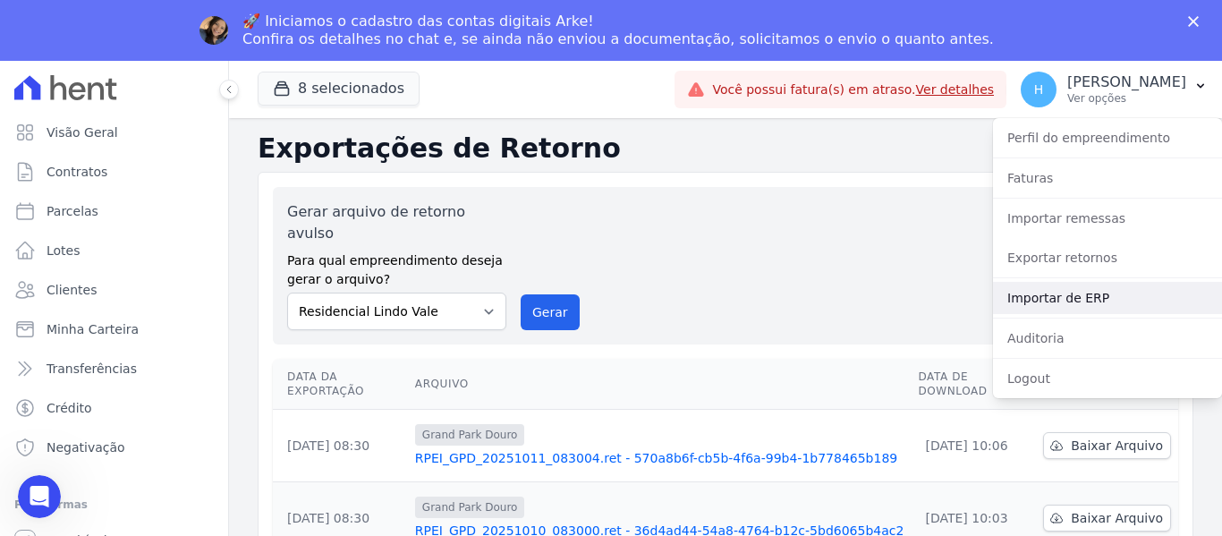
scroll to position [595, 0]
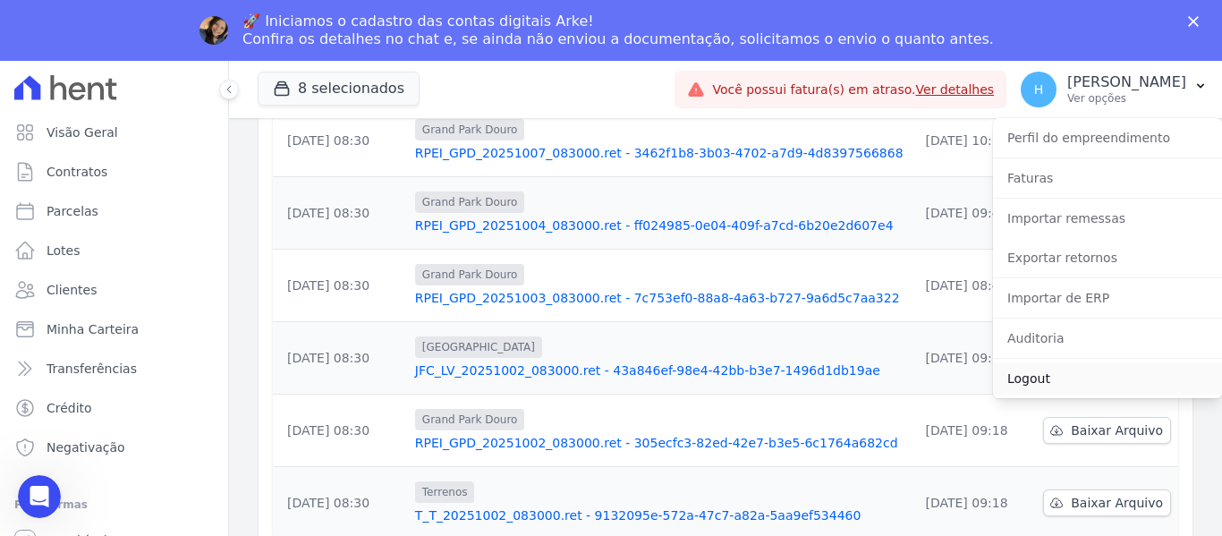
click at [1047, 377] on link "Logout" at bounding box center [1107, 378] width 229 height 32
